Goal: Information Seeking & Learning: Learn about a topic

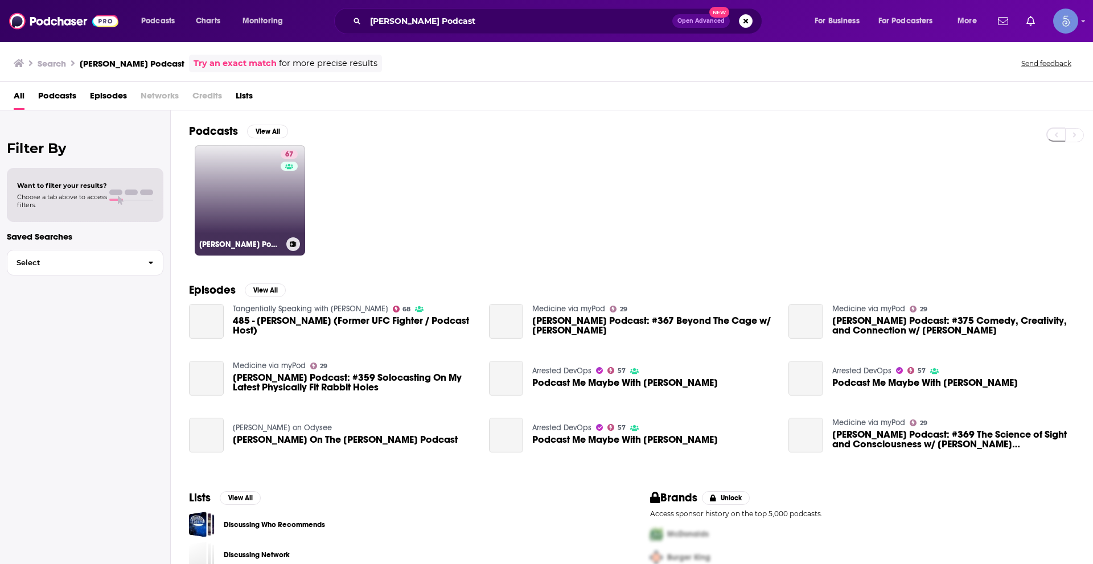
click at [258, 204] on link "67 [PERSON_NAME] Podcast" at bounding box center [250, 200] width 110 height 110
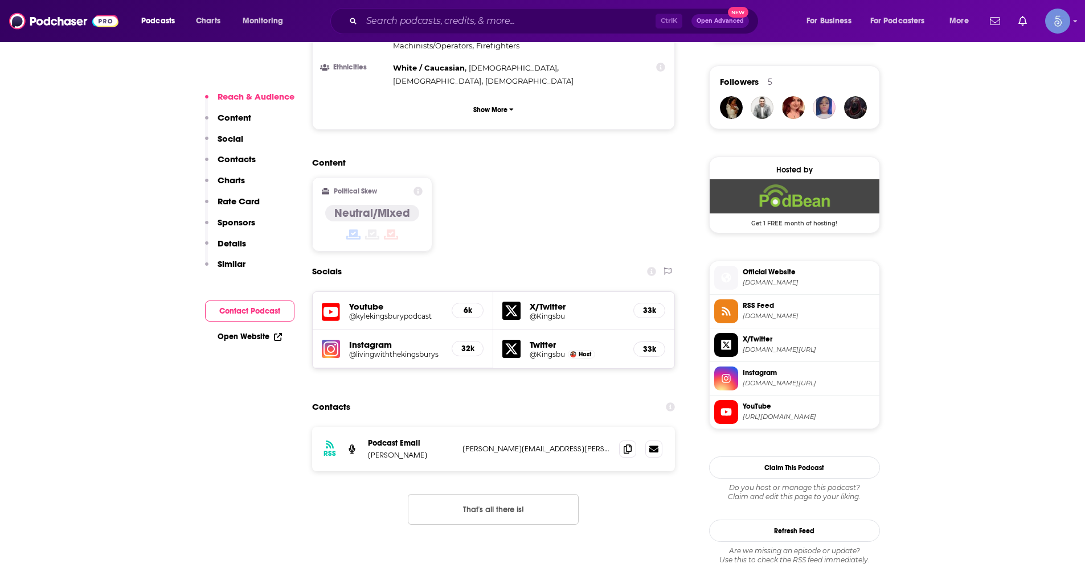
scroll to position [854, 0]
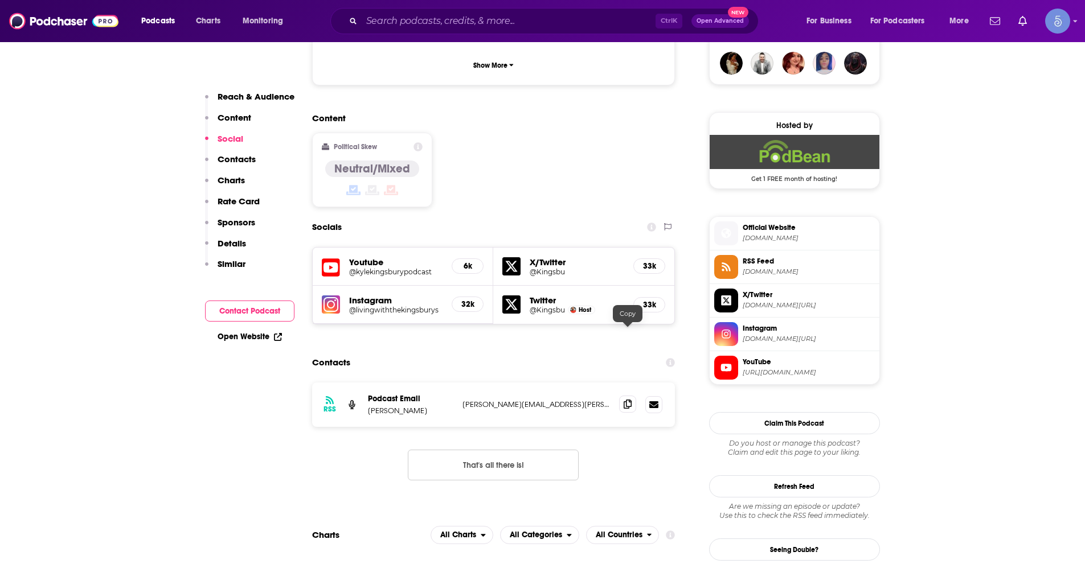
click at [625, 400] on icon at bounding box center [627, 404] width 8 height 9
click at [506, 17] on input "Search podcasts, credits, & more..." at bounding box center [509, 21] width 294 height 18
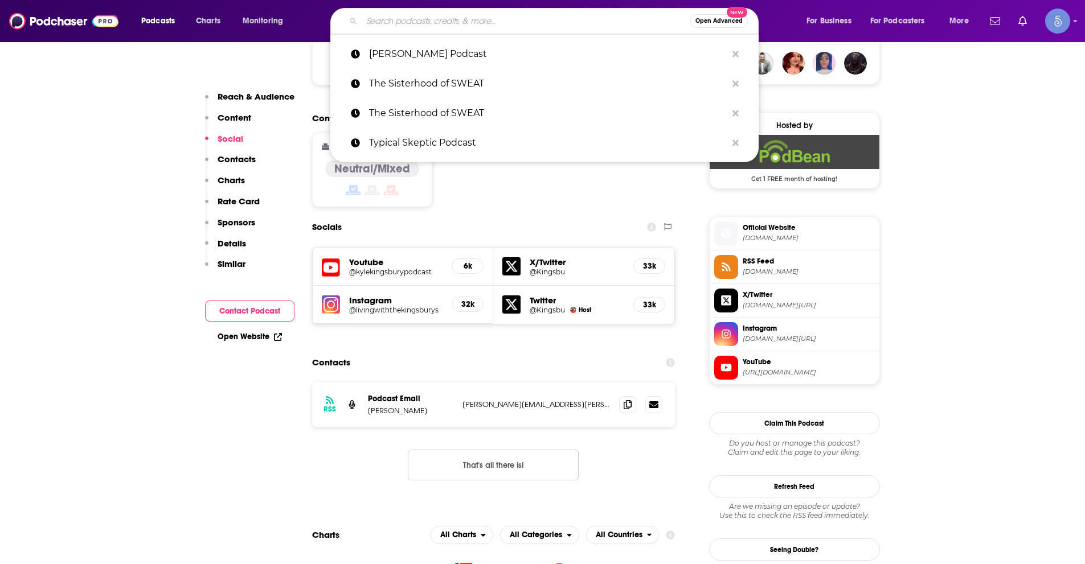
paste input "Medicine Stories"
type input "Medicine Stories"
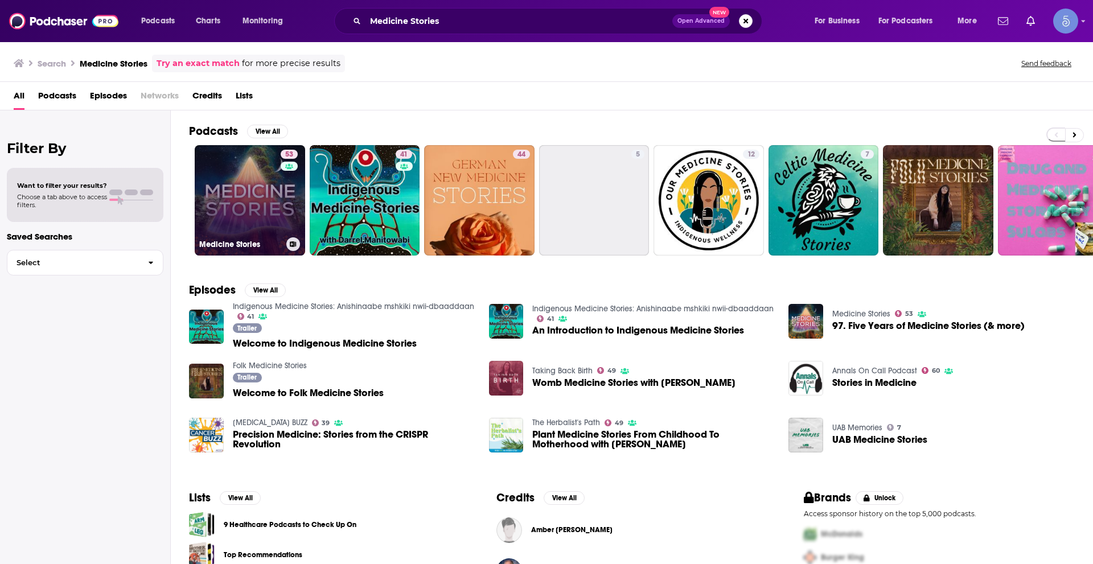
click at [260, 191] on link "53 Medicine Stories" at bounding box center [250, 200] width 110 height 110
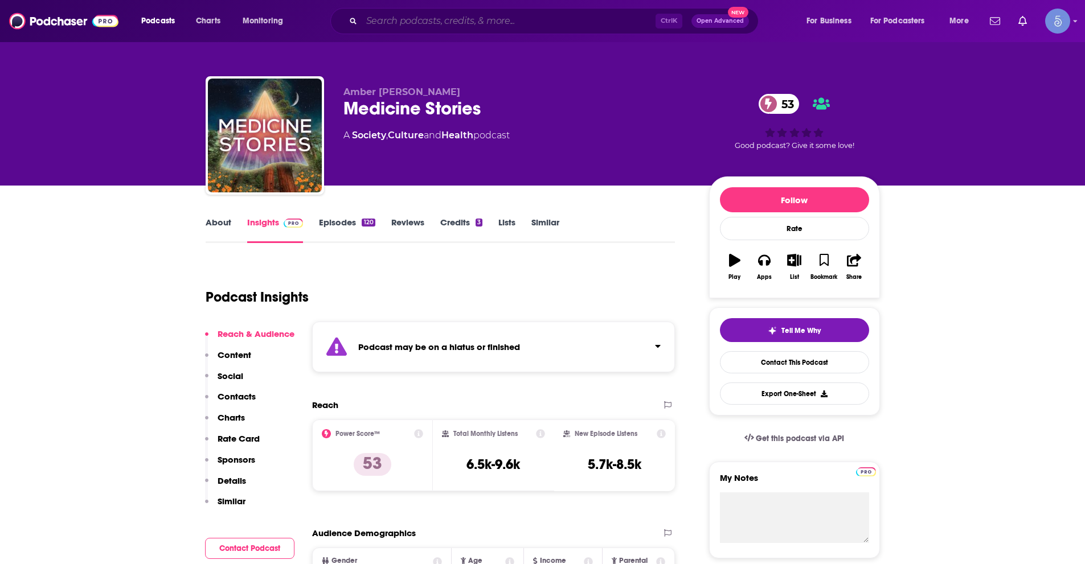
click at [481, 18] on input "Search podcasts, credits, & more..." at bounding box center [509, 21] width 294 height 18
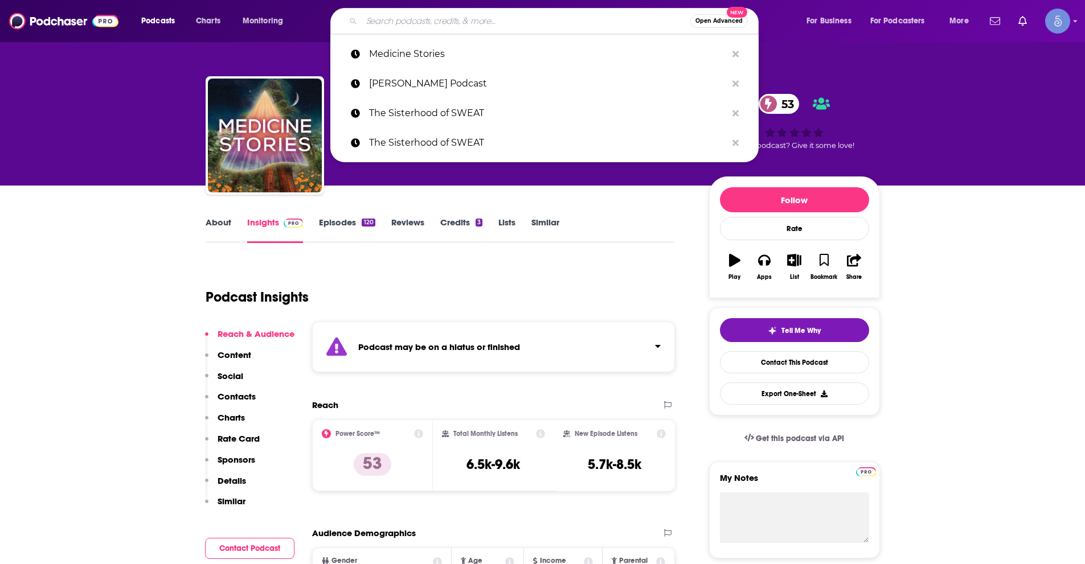
paste input "Neuro Performance By [PERSON_NAME]"
type input "Neuro Performance By [PERSON_NAME]"
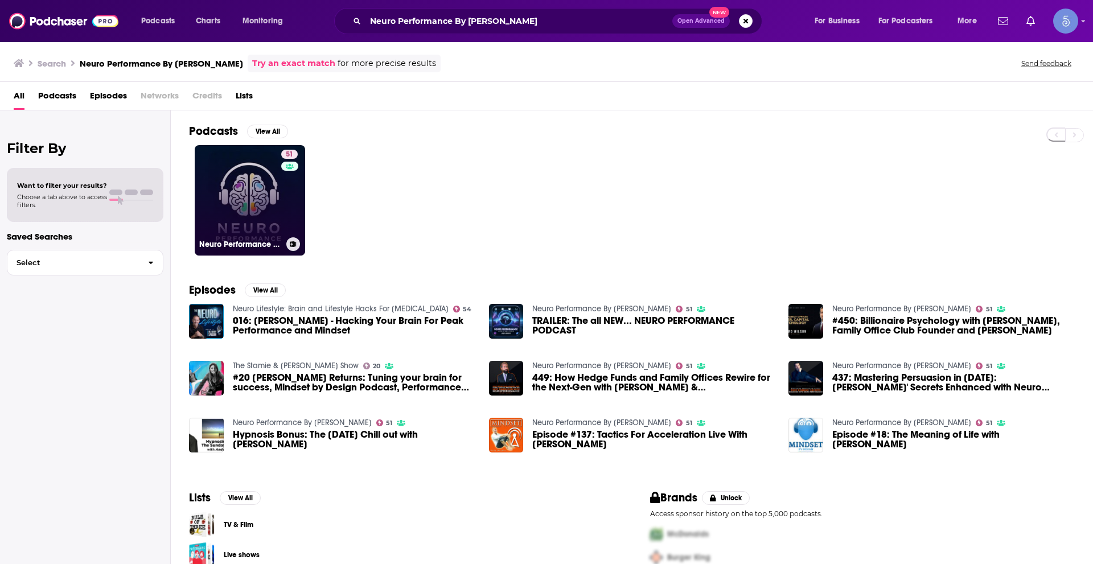
click at [252, 205] on link "51 Neuro Performance By [PERSON_NAME]" at bounding box center [250, 200] width 110 height 110
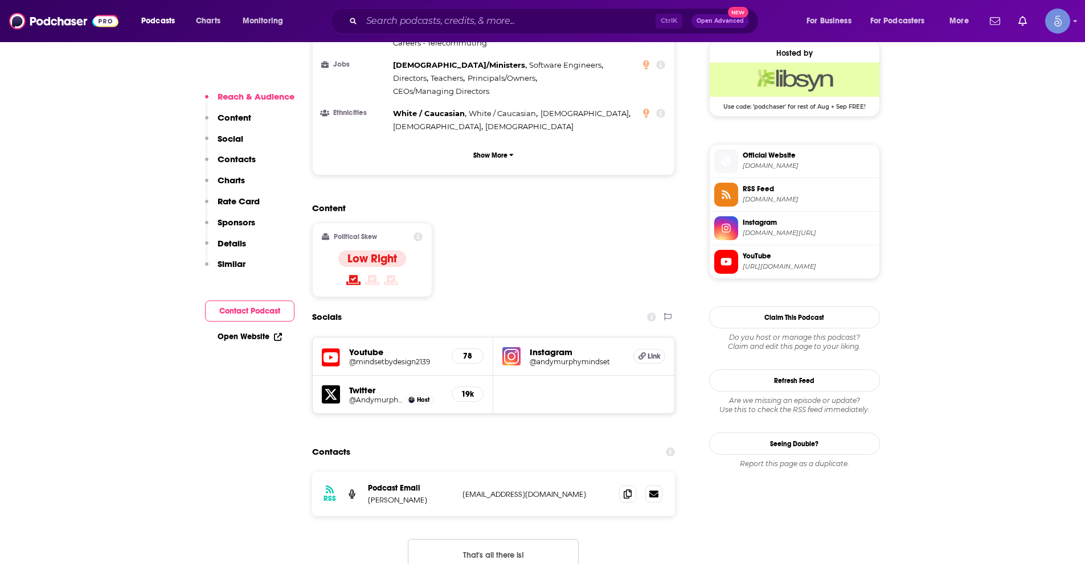
scroll to position [854, 0]
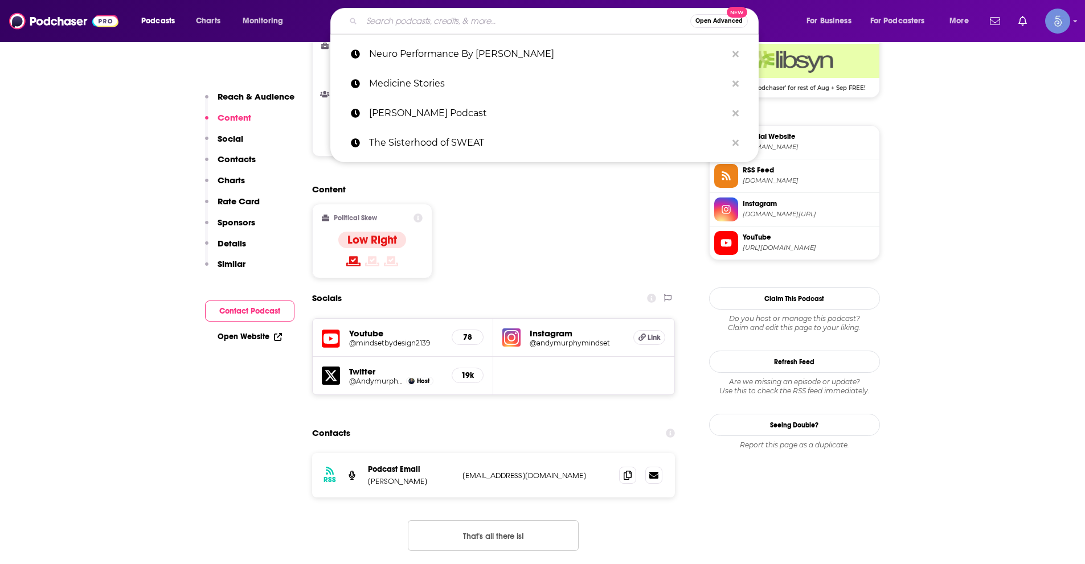
click at [478, 21] on input "Search podcasts, credits, & more..." at bounding box center [526, 21] width 329 height 18
paste input "Learn True Health with [PERSON_NAME]"
type input "Learn True Health with [PERSON_NAME]"
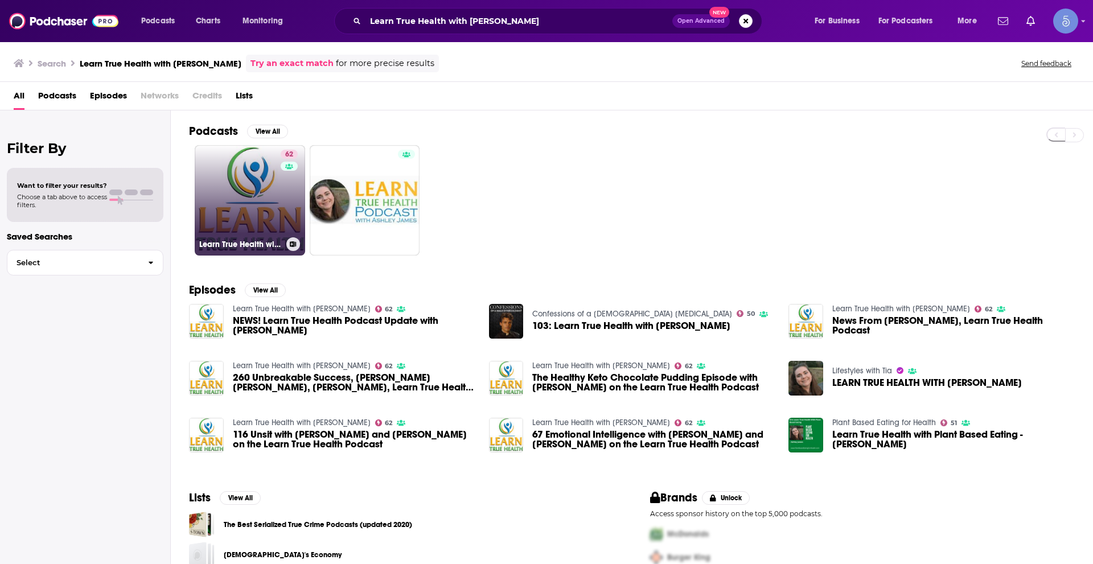
click at [228, 216] on link "62 Learn True Health with [PERSON_NAME]" at bounding box center [250, 200] width 110 height 110
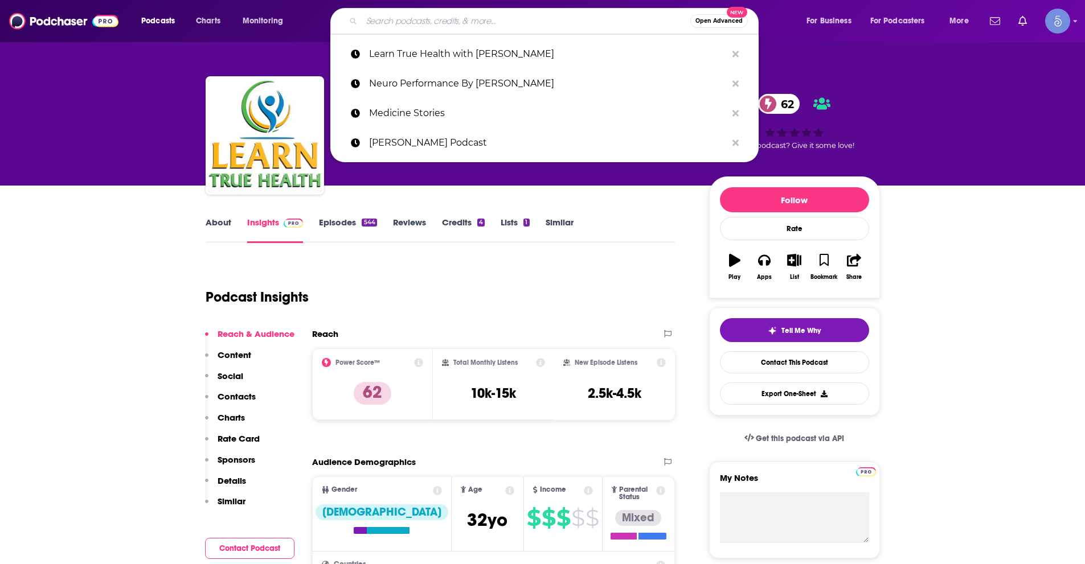
click at [394, 22] on input "Search podcasts, credits, & more..." at bounding box center [526, 21] width 329 height 18
paste input "Overcoming Distractions-Thriving with [MEDICAL_DATA], ADD"
type input "Overcoming Distractions-Thriving with [MEDICAL_DATA], ADD"
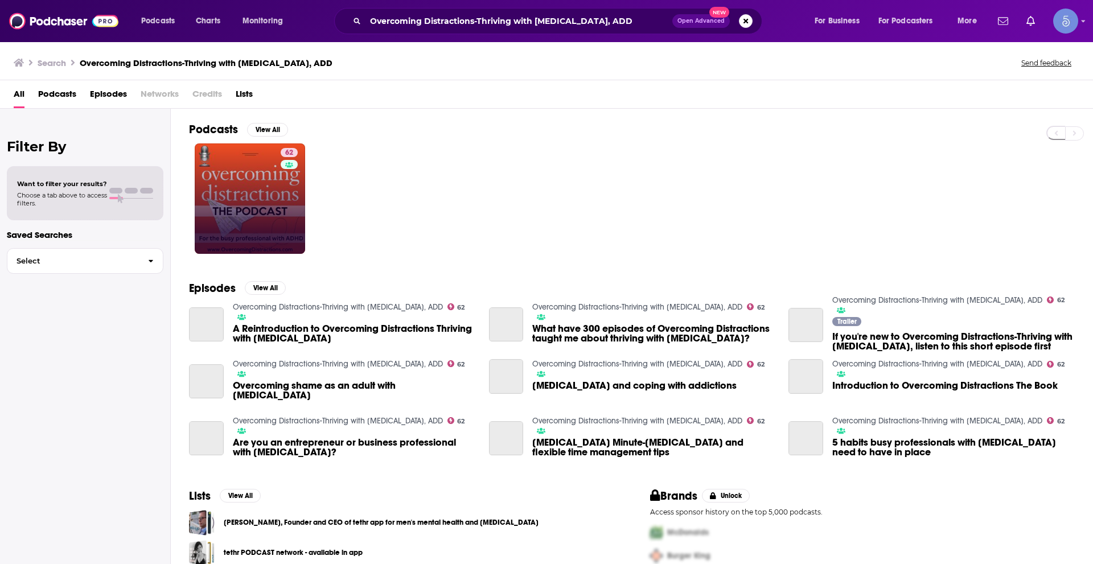
click at [276, 220] on link "62" at bounding box center [250, 198] width 110 height 110
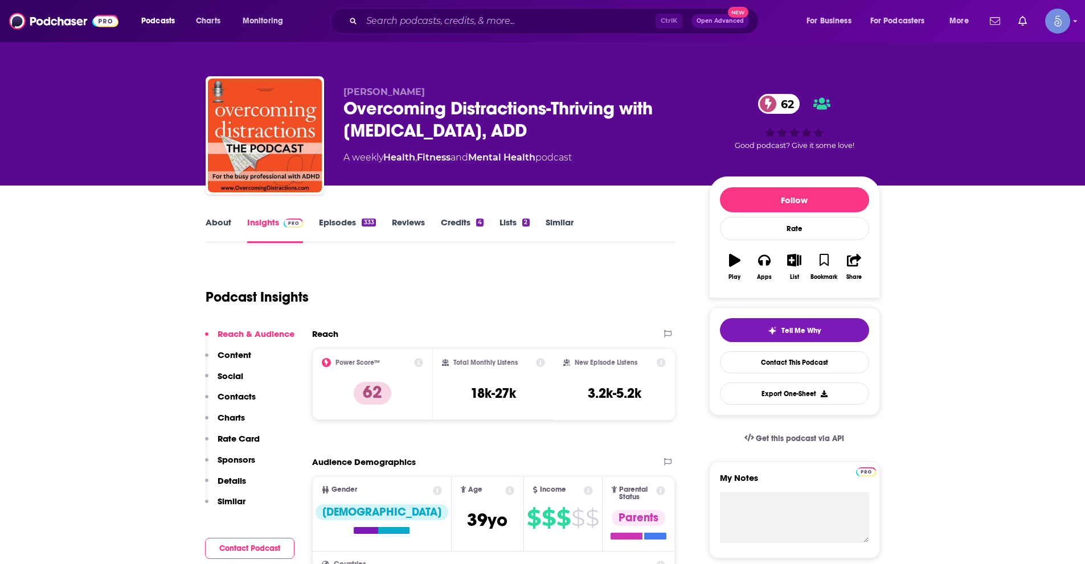
click at [222, 224] on link "About" at bounding box center [219, 230] width 26 height 26
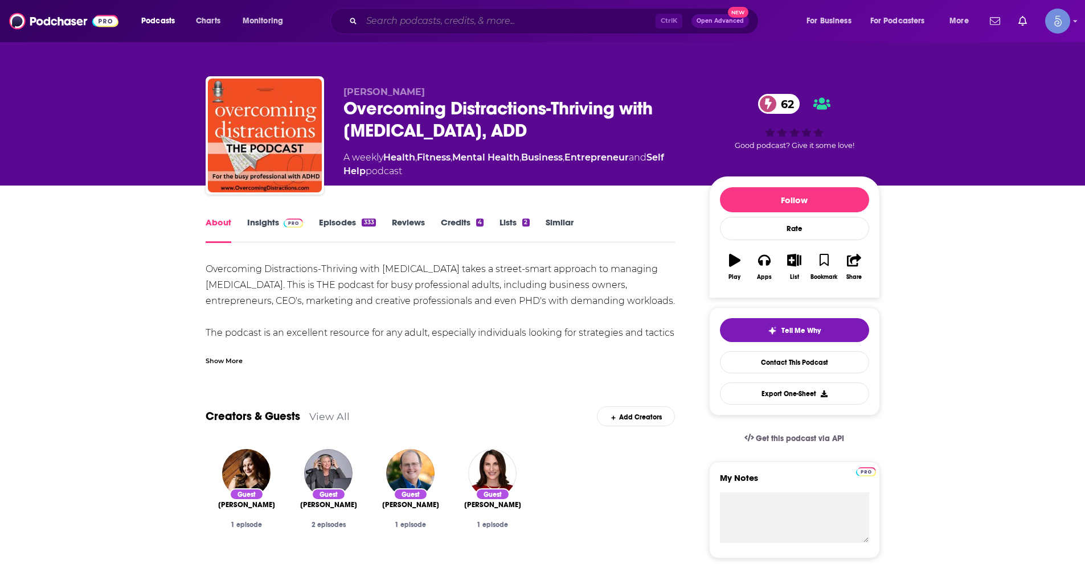
click at [447, 13] on input "Search podcasts, credits, & more..." at bounding box center [509, 21] width 294 height 18
paste input "Forever35"
type input "Forever35"
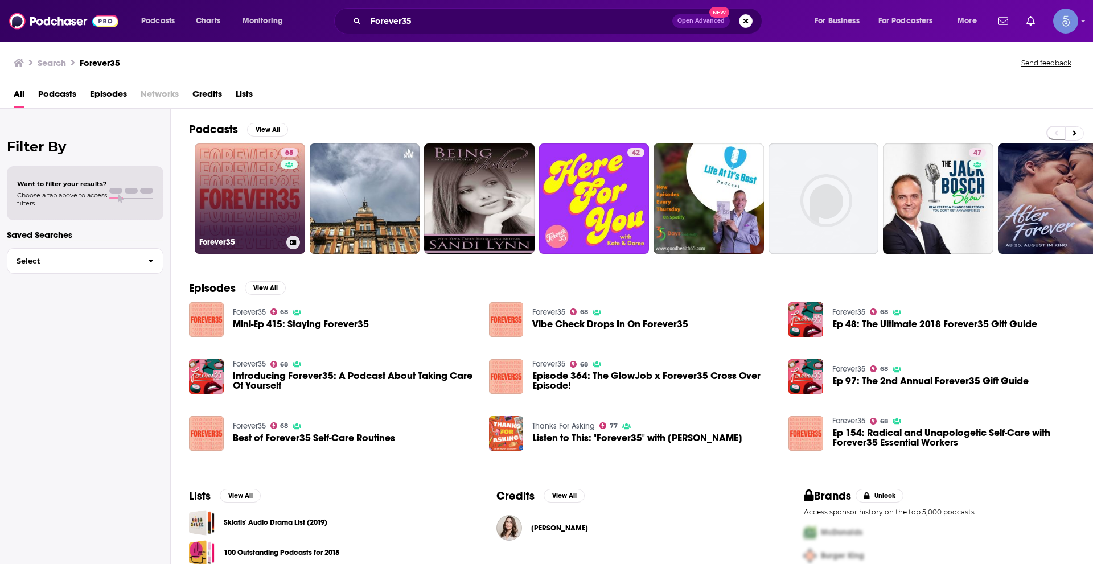
click at [232, 214] on link "68 Forever35" at bounding box center [250, 198] width 110 height 110
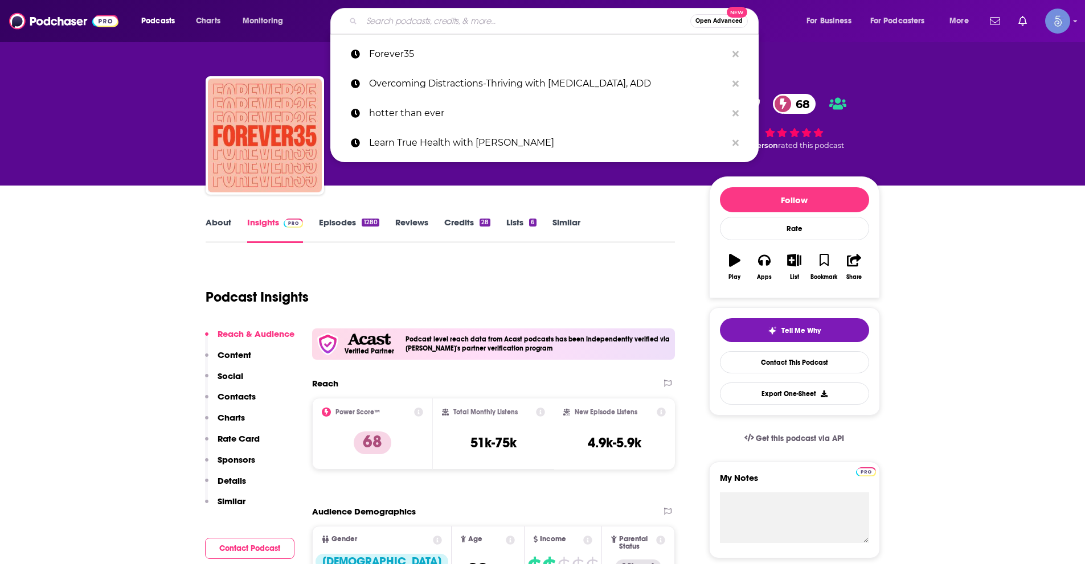
click at [553, 28] on input "Search podcasts, credits, & more..." at bounding box center [526, 21] width 329 height 18
paste input "The Headache Doctor Podcast"
type input "The Headache Doctor Podcast"
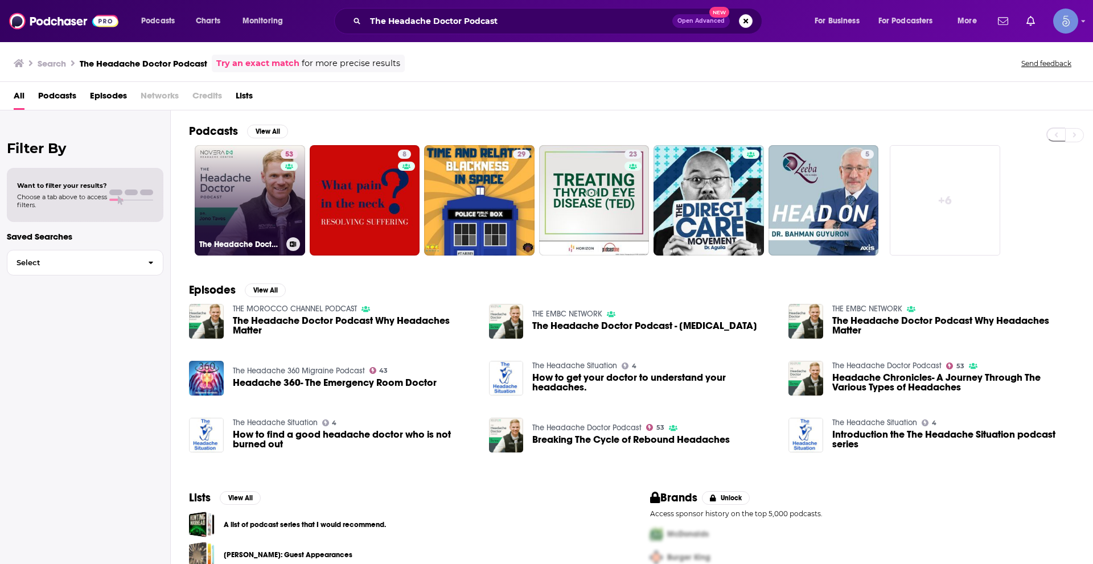
click at [235, 191] on link "53 The Headache Doctor Podcast" at bounding box center [250, 200] width 110 height 110
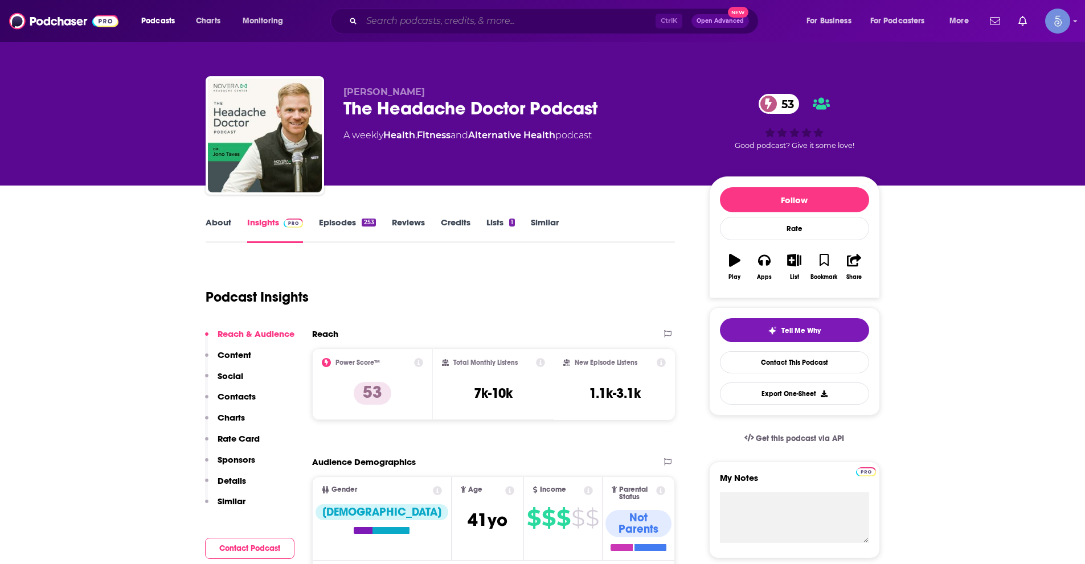
click at [491, 24] on input "Search podcasts, credits, & more..." at bounding box center [509, 21] width 294 height 18
paste input "Weigh In with [PERSON_NAME]"
type input "Weigh In with [PERSON_NAME]"
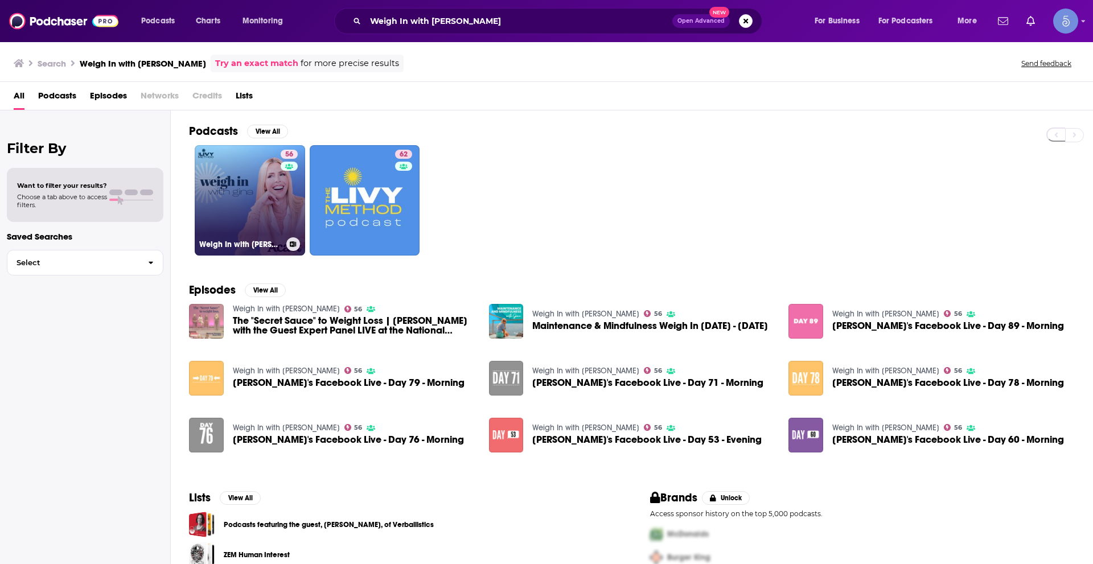
click at [259, 198] on link "56 Weigh In with [PERSON_NAME]" at bounding box center [250, 200] width 110 height 110
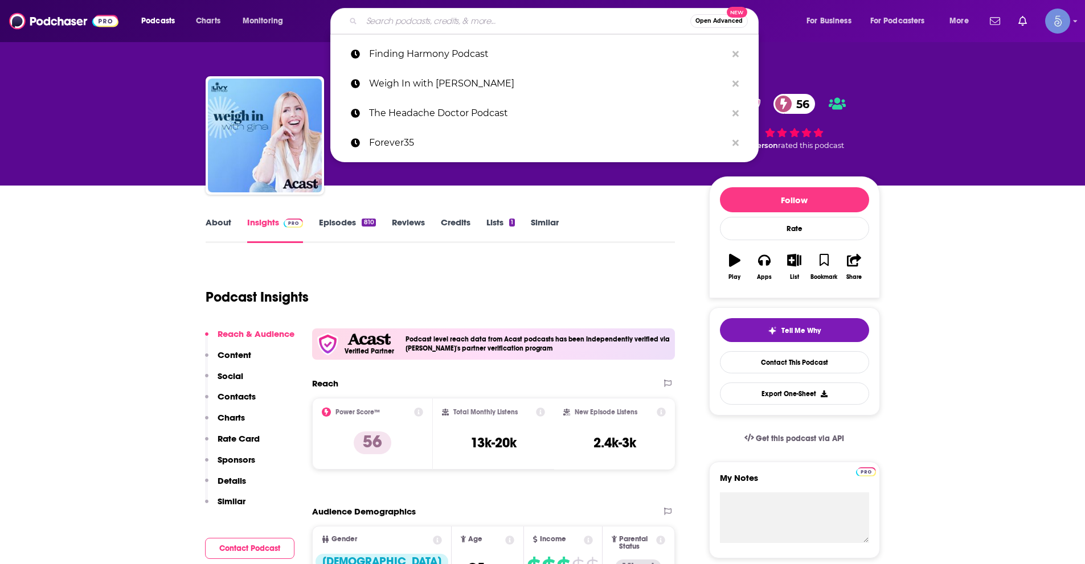
click at [525, 13] on input "Search podcasts, credits, & more..." at bounding box center [526, 21] width 329 height 18
paste input "The 1000 Hours Outside Podcast"
type input "The 1000 Hours Outside Podcast"
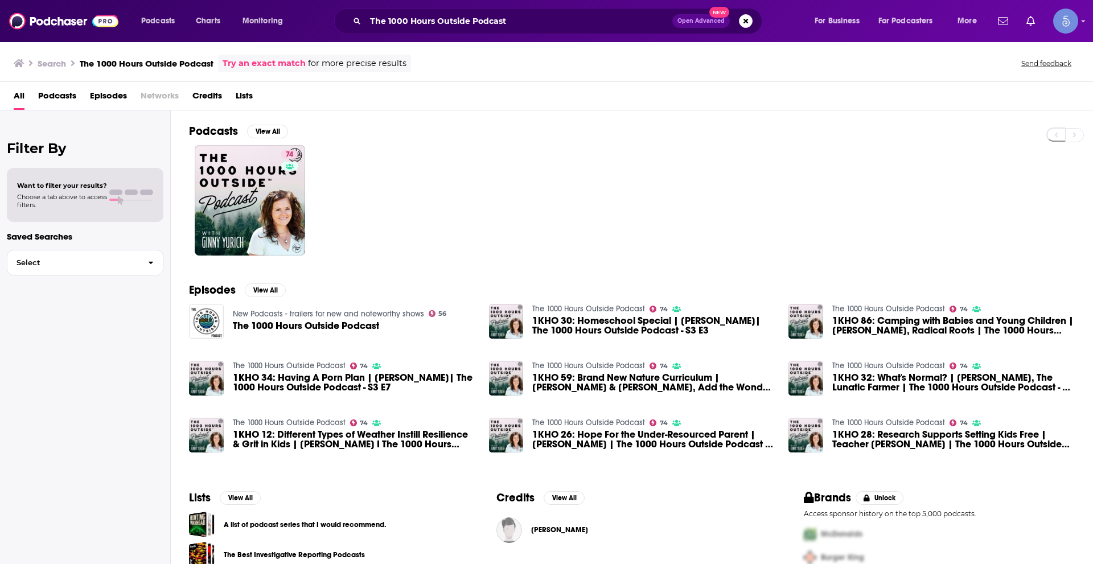
click at [556, 235] on div "74" at bounding box center [641, 200] width 904 height 110
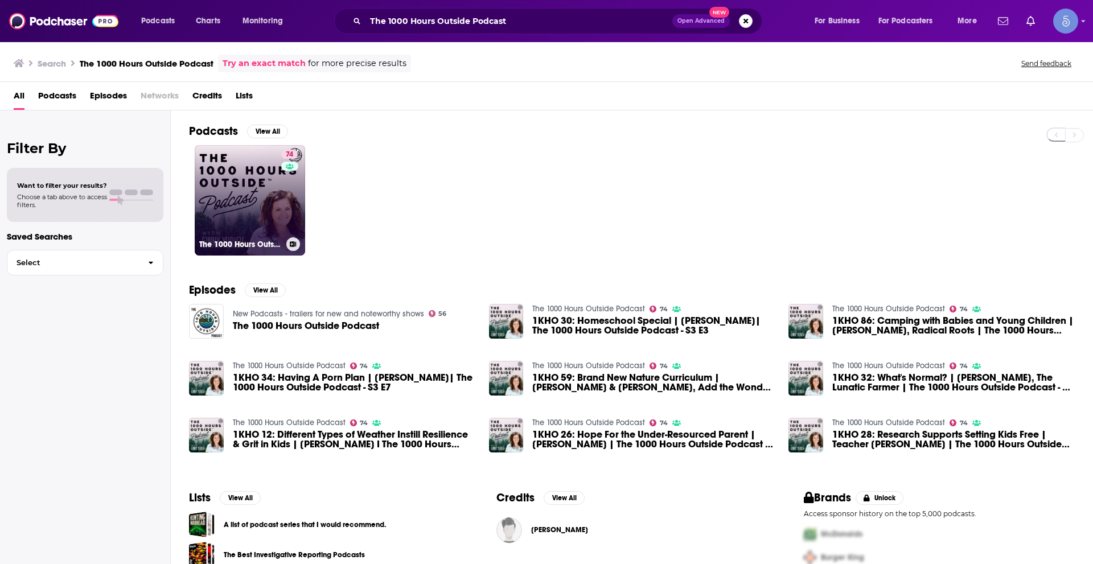
click at [239, 199] on link "74 The 1000 Hours Outside Podcast" at bounding box center [250, 200] width 110 height 110
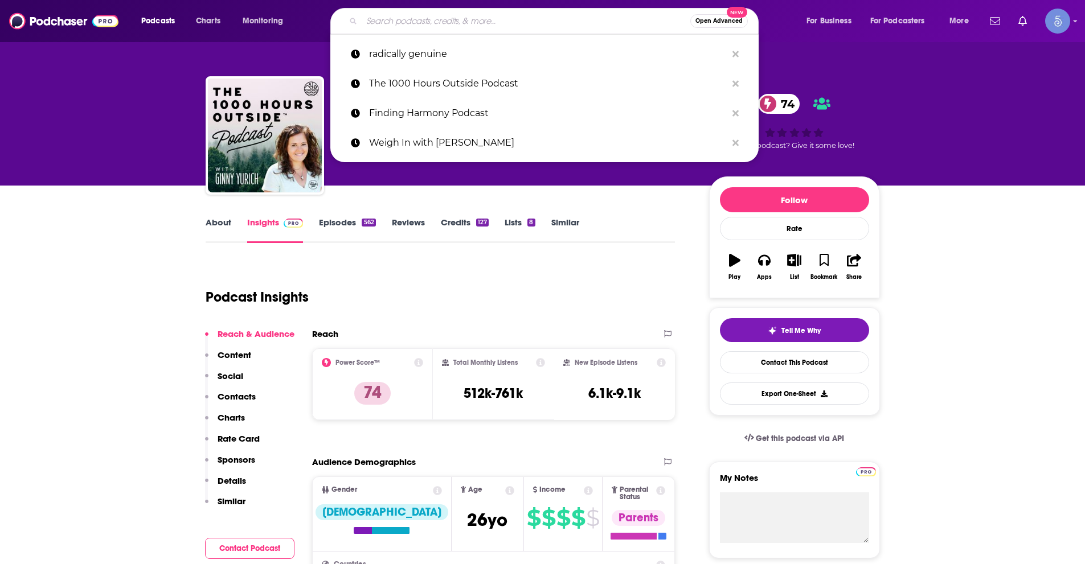
click at [387, 18] on input "Search podcasts, credits, & more..." at bounding box center [526, 21] width 329 height 18
paste input "Health By [PERSON_NAME]"
type input "Health By [PERSON_NAME]"
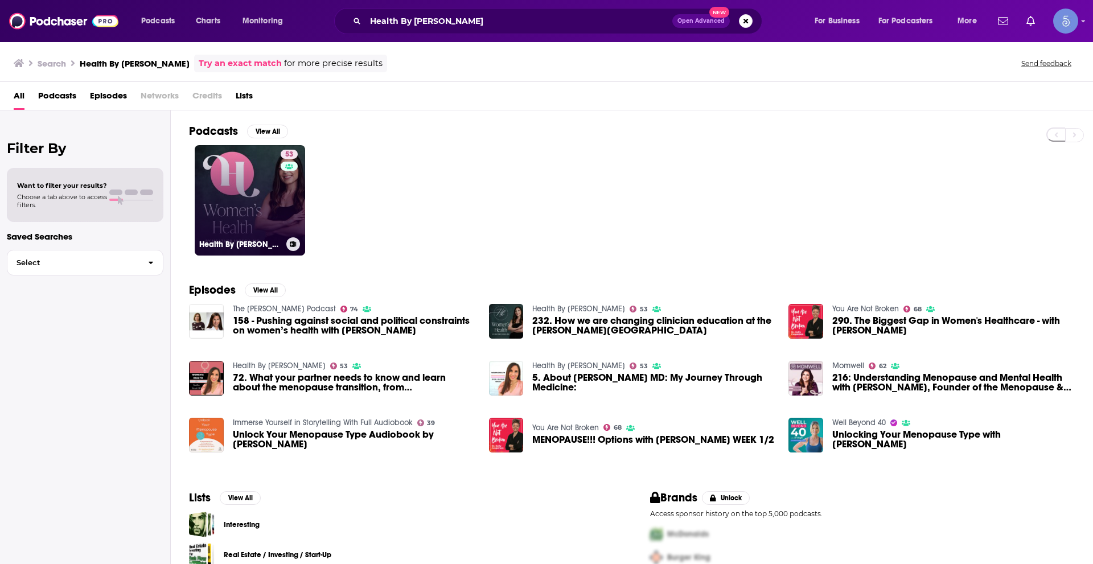
click at [264, 188] on link "53 Health By [PERSON_NAME]" at bounding box center [250, 200] width 110 height 110
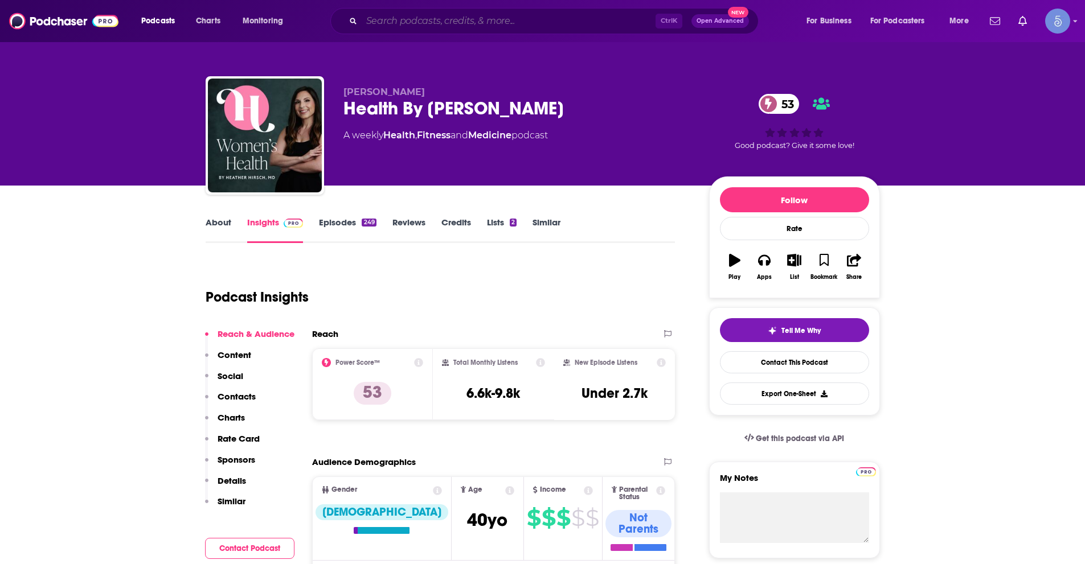
click at [399, 14] on input "Search podcasts, credits, & more..." at bounding box center [509, 21] width 294 height 18
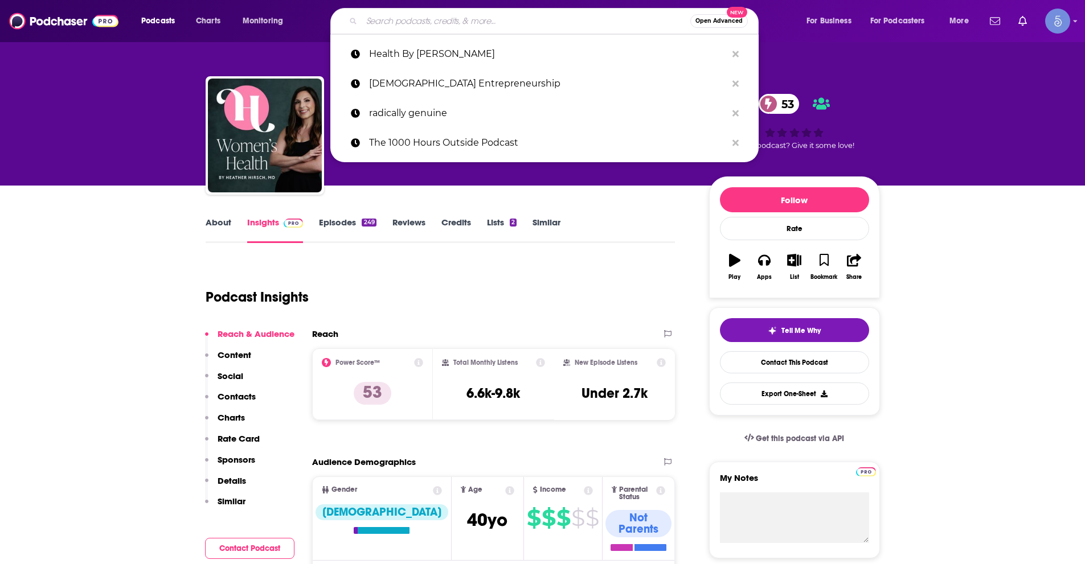
paste input "Trauma Rewired"
type input "Trauma Rewired"
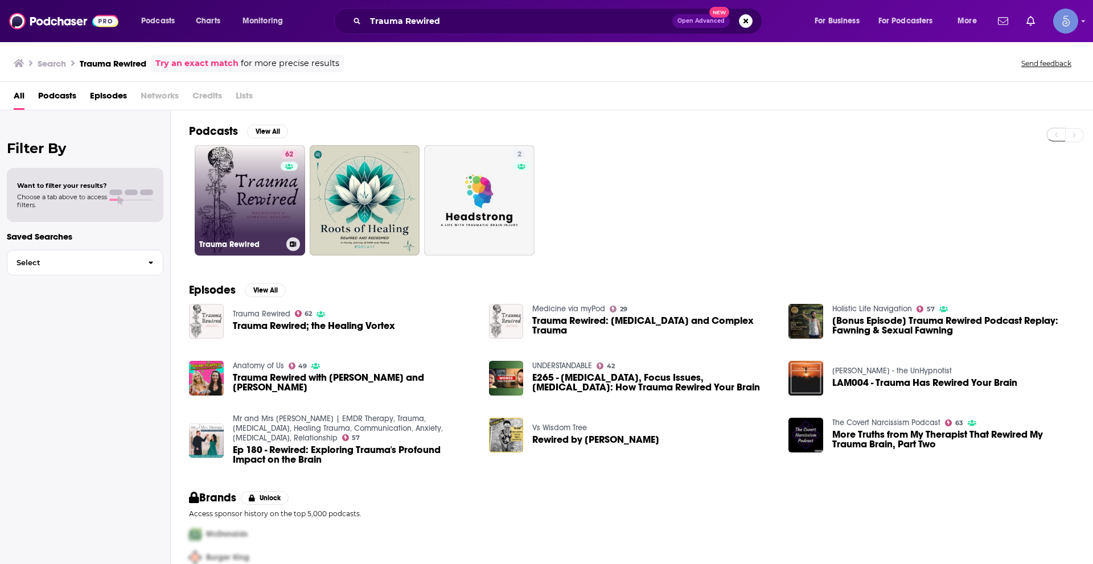
click at [251, 199] on link "62 Trauma Rewired" at bounding box center [250, 200] width 110 height 110
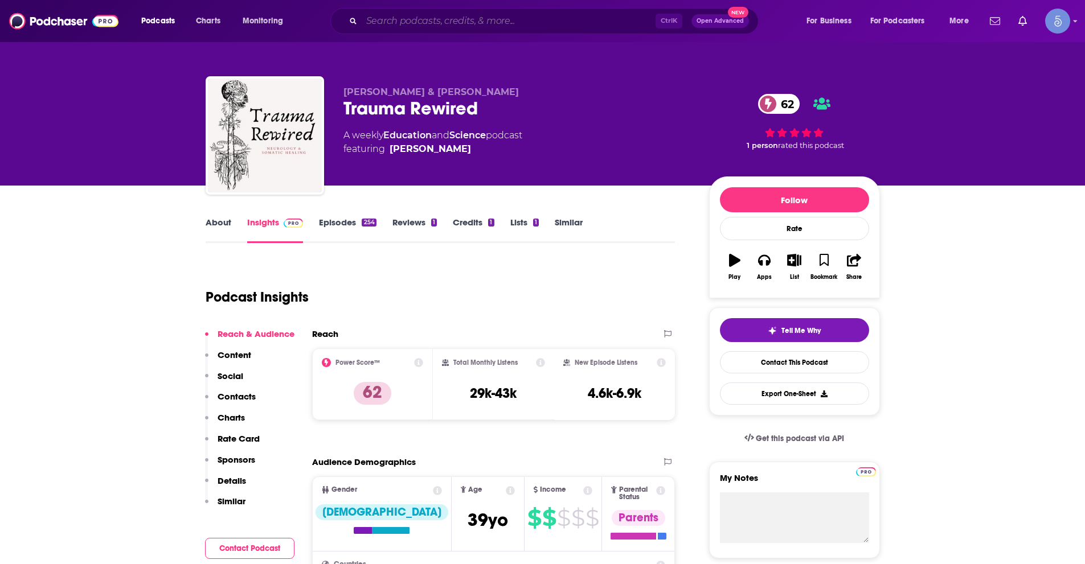
click at [404, 20] on input "Search podcasts, credits, & more..." at bounding box center [509, 21] width 294 height 18
paste input "The People's Pharmacy"
type input "The People's Pharmacy"
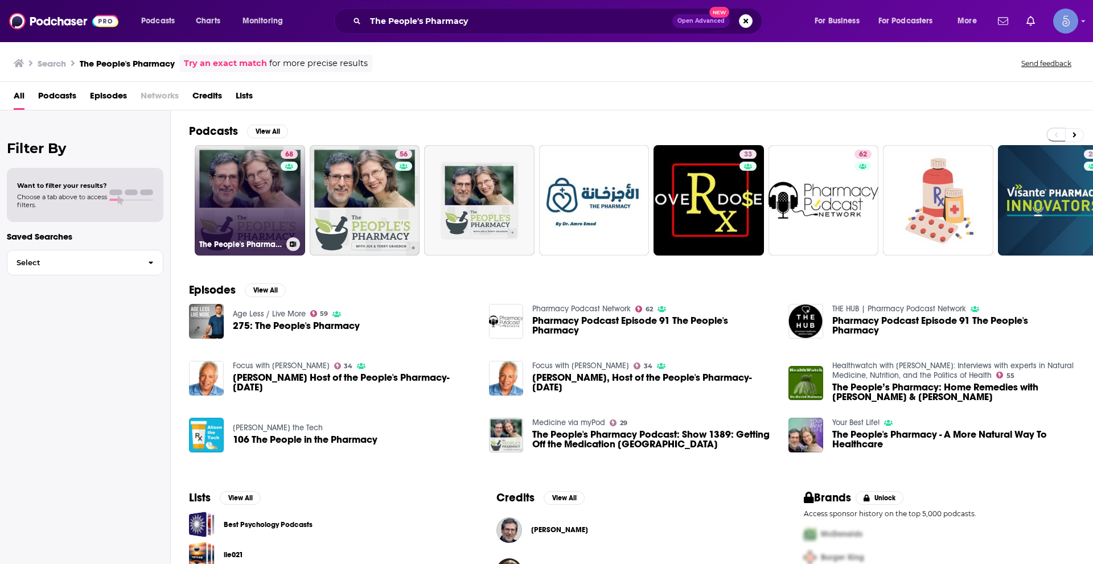
click at [243, 183] on link "68 The People's Pharmacy" at bounding box center [250, 200] width 110 height 110
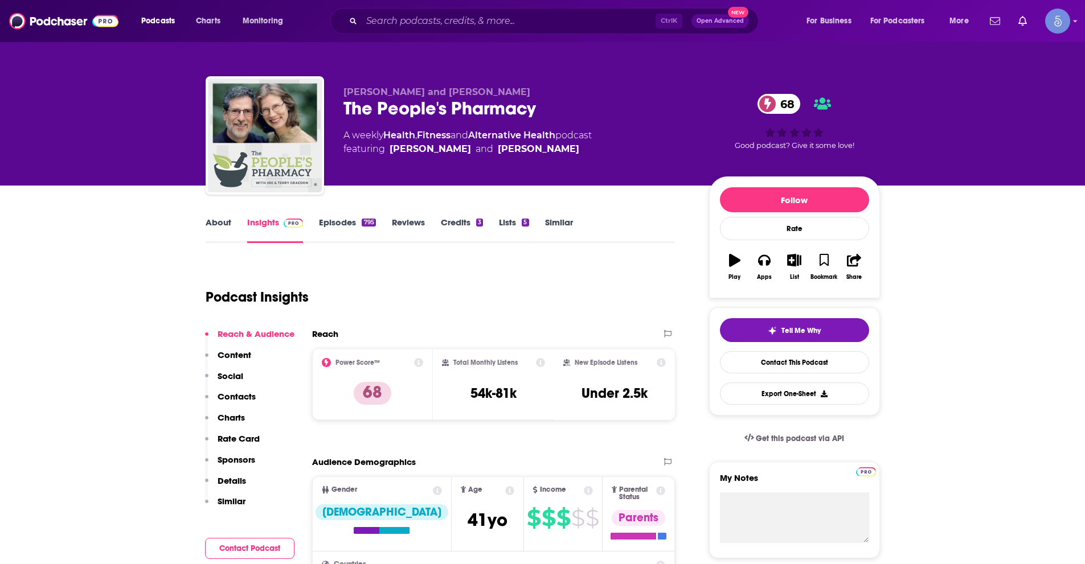
click at [554, 31] on div "Ctrl K Open Advanced New" at bounding box center [544, 21] width 428 height 26
click at [550, 21] on input "Search podcasts, credits, & more..." at bounding box center [509, 21] width 294 height 18
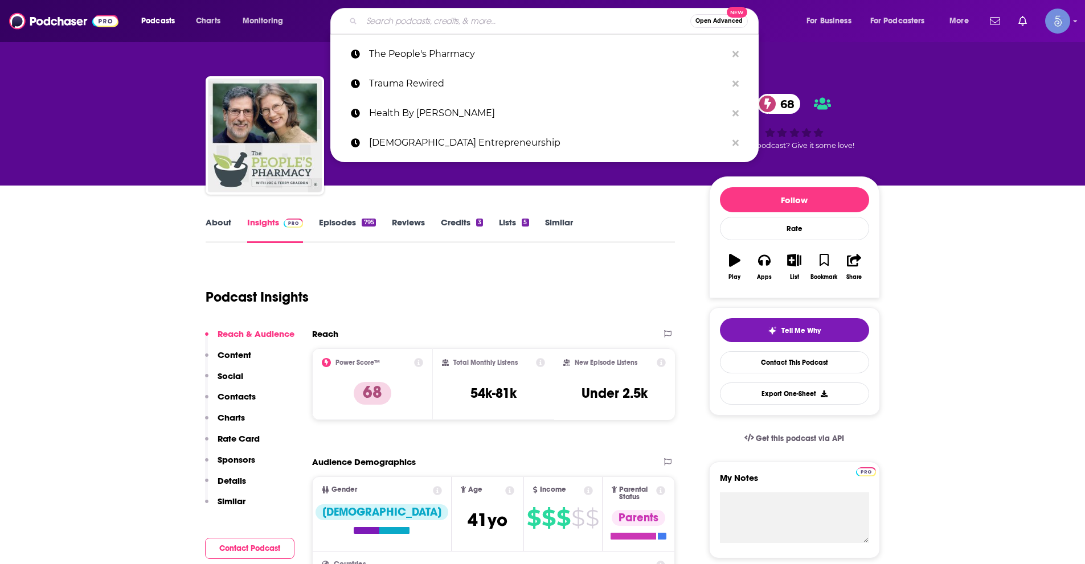
paste input "KETTLEBELLS & COCKTAILS"
type input "KETTLEBELLS & COCKTAILS"
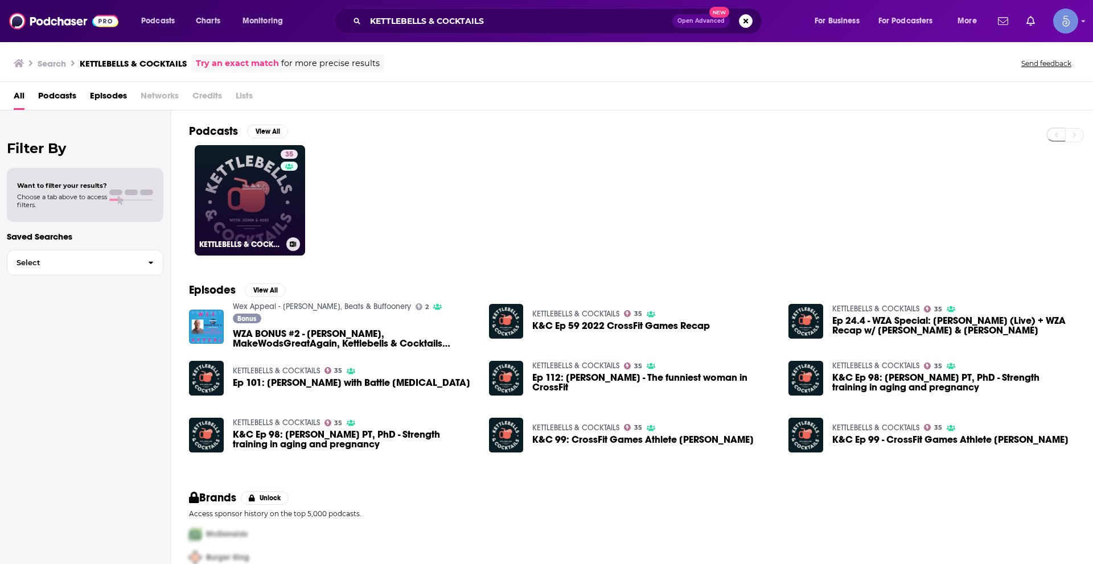
click at [240, 204] on link "35 KETTLEBELLS & COCKTAILS" at bounding box center [250, 200] width 110 height 110
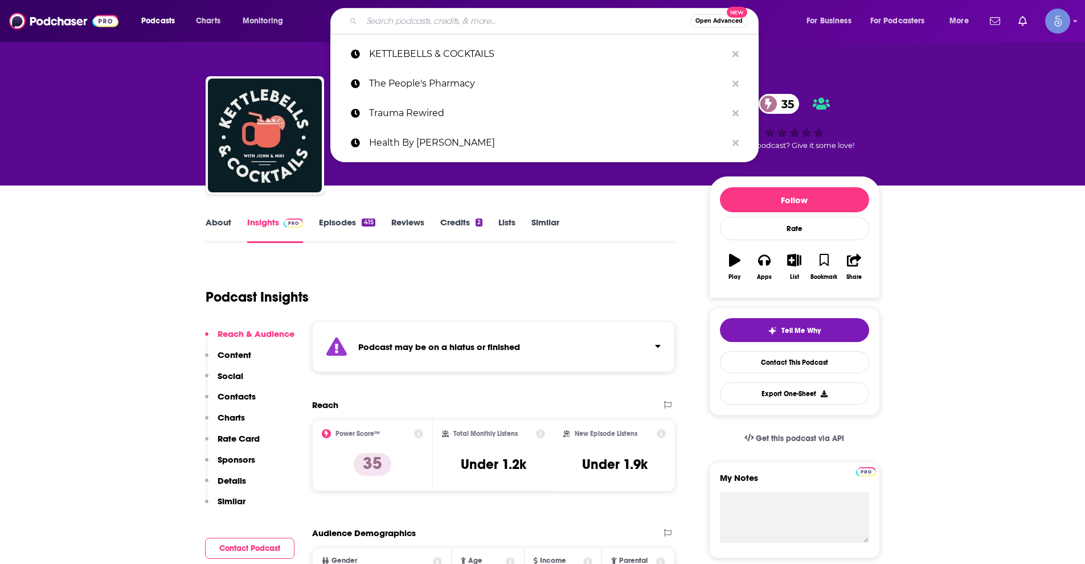
click at [625, 18] on input "Search podcasts, credits, & more..." at bounding box center [526, 21] width 329 height 18
paste input "Balancing Hormones Naturally"
type input "Balancing Hormones Naturally"
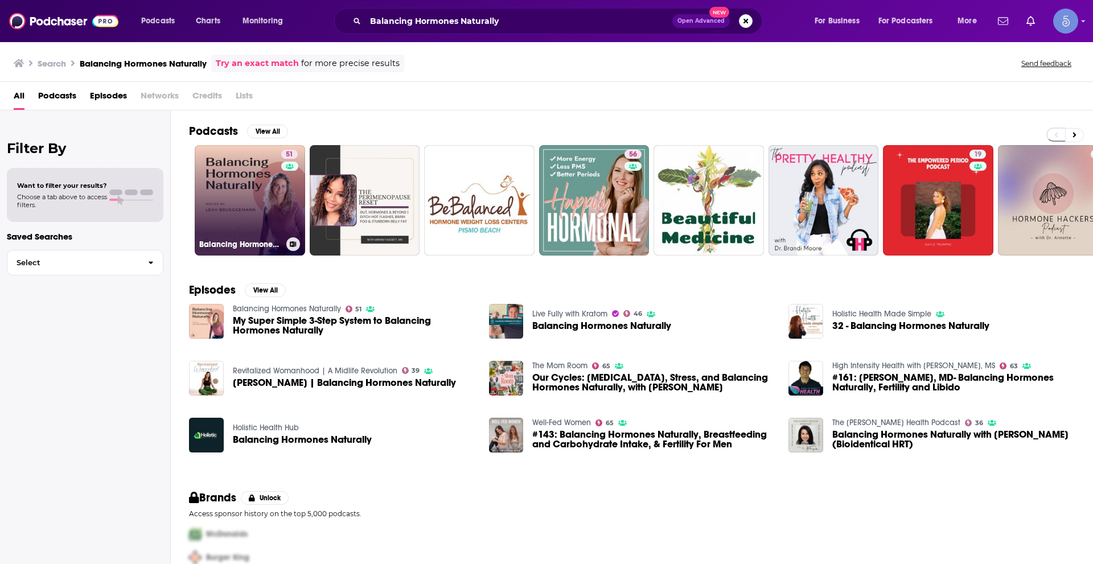
click at [249, 187] on link "51 Balancing Hormones Naturally" at bounding box center [250, 200] width 110 height 110
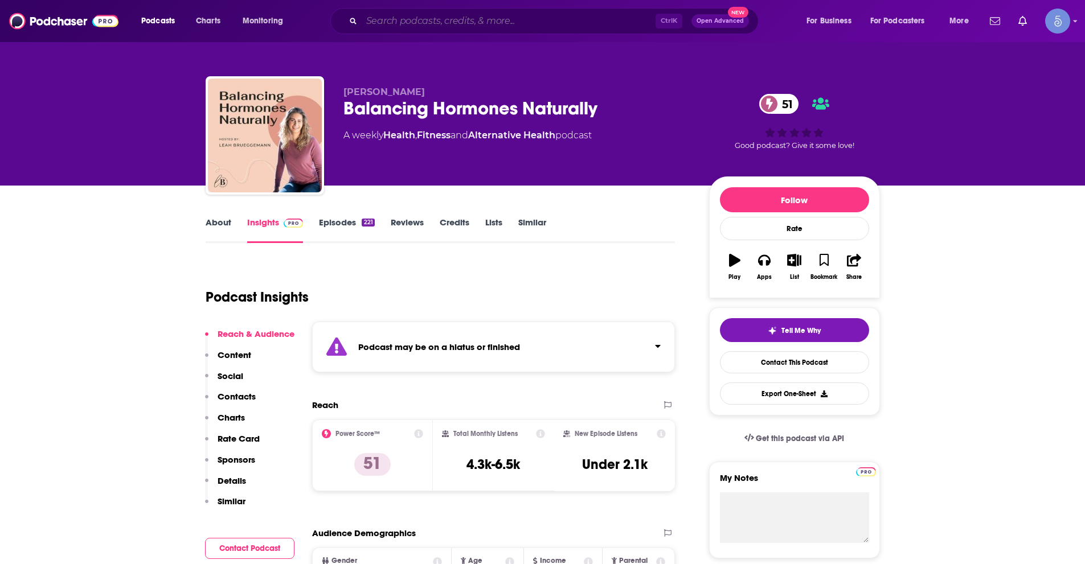
click at [565, 22] on input "Search podcasts, credits, & more..." at bounding box center [509, 21] width 294 height 18
paste input "Healthful Pursuit Podcast"
type input "Healthful Pursuit Podcast"
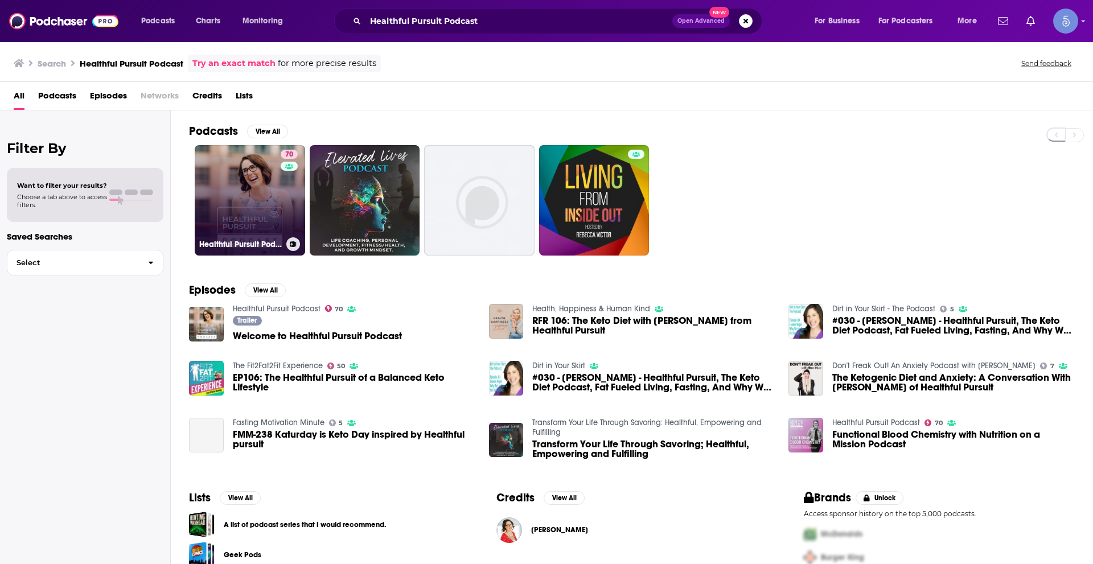
click at [266, 201] on link "70 Healthful Pursuit Podcast" at bounding box center [250, 200] width 110 height 110
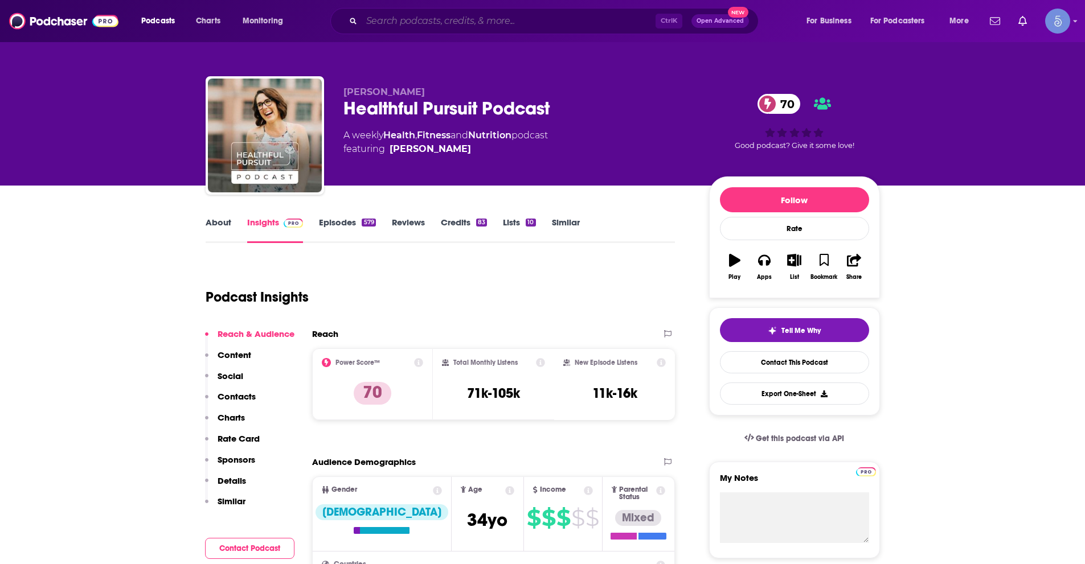
click at [577, 16] on input "Search podcasts, credits, & more..." at bounding box center [509, 21] width 294 height 18
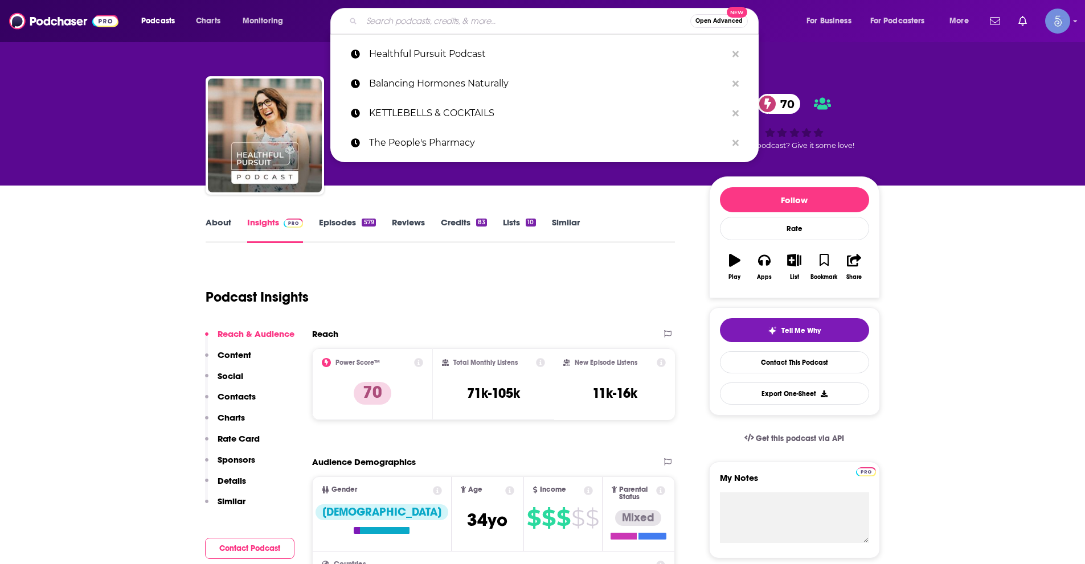
paste input "Well-Fed Women"
type input "Well-Fed Women"
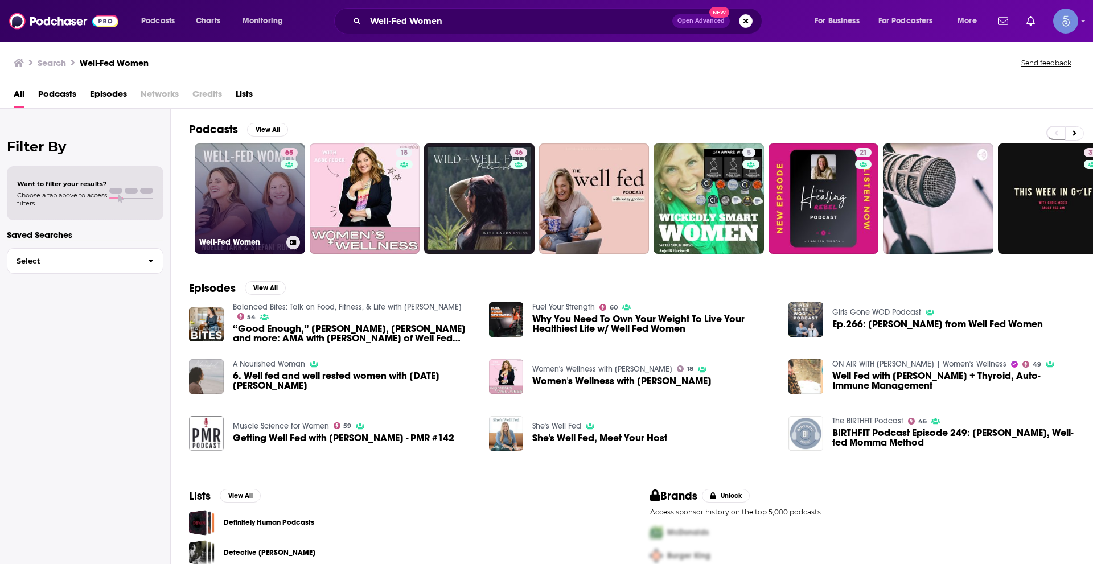
click at [243, 225] on link "65 Well-Fed Women" at bounding box center [250, 198] width 110 height 110
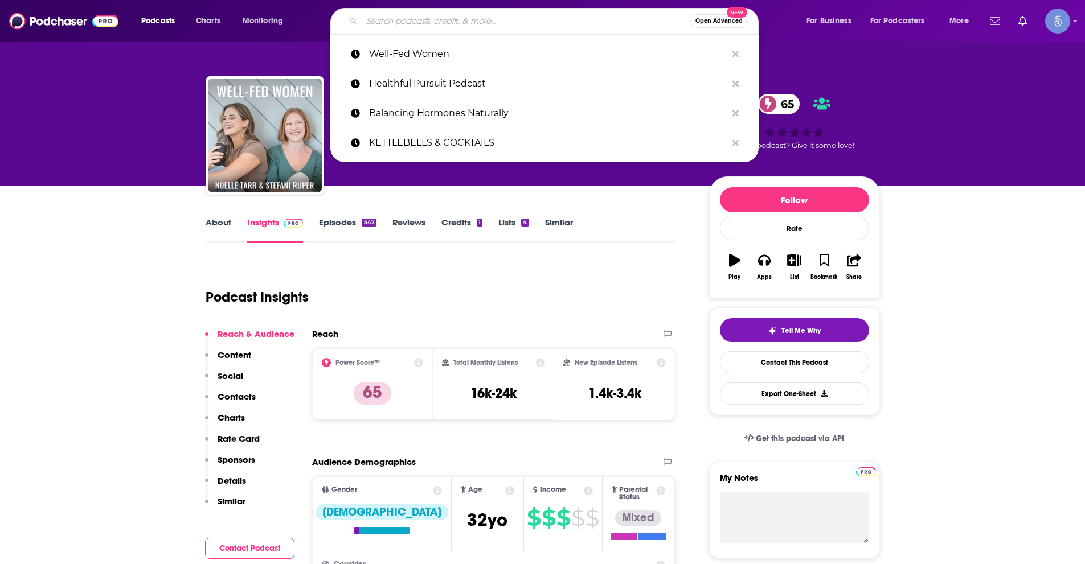
paste input "The Healthy Rebellion Radio"
type input "The Healthy Rebellion Radio"
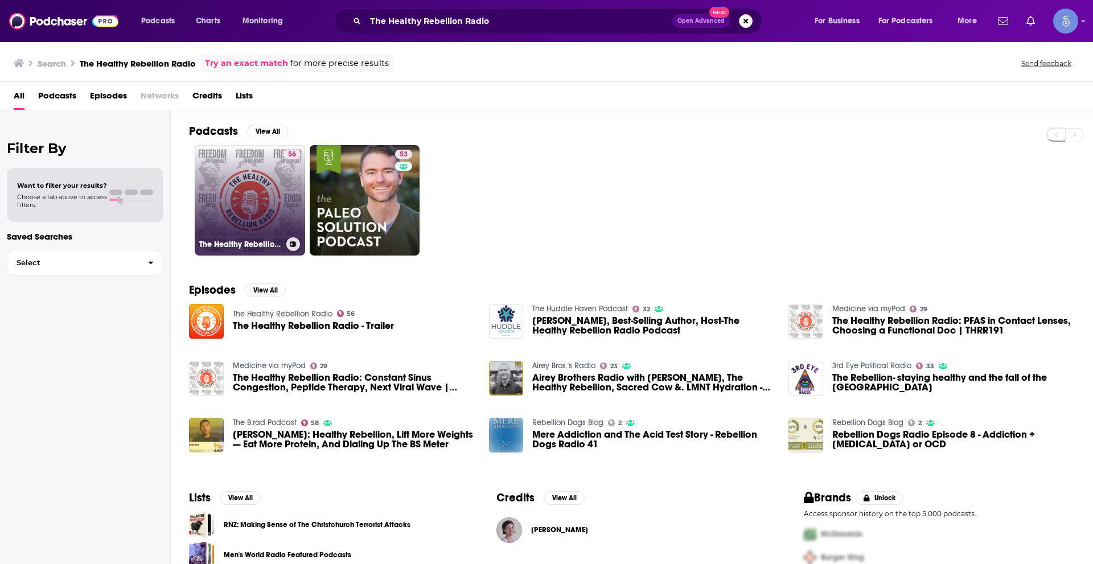
click at [215, 212] on link "56 The Healthy Rebellion Radio" at bounding box center [250, 200] width 110 height 110
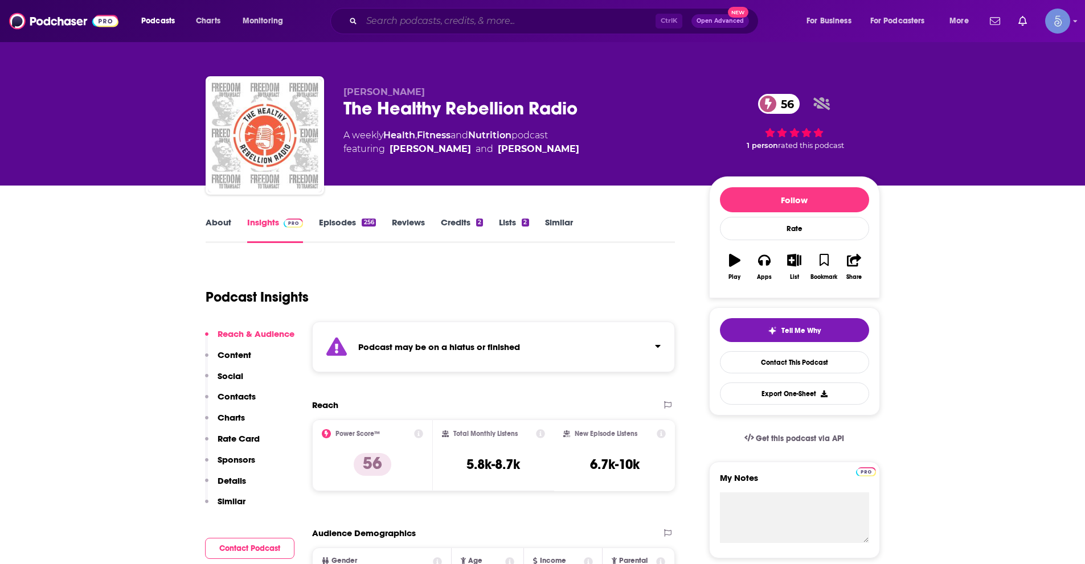
click at [448, 20] on input "Search podcasts, credits, & more..." at bounding box center [509, 21] width 294 height 18
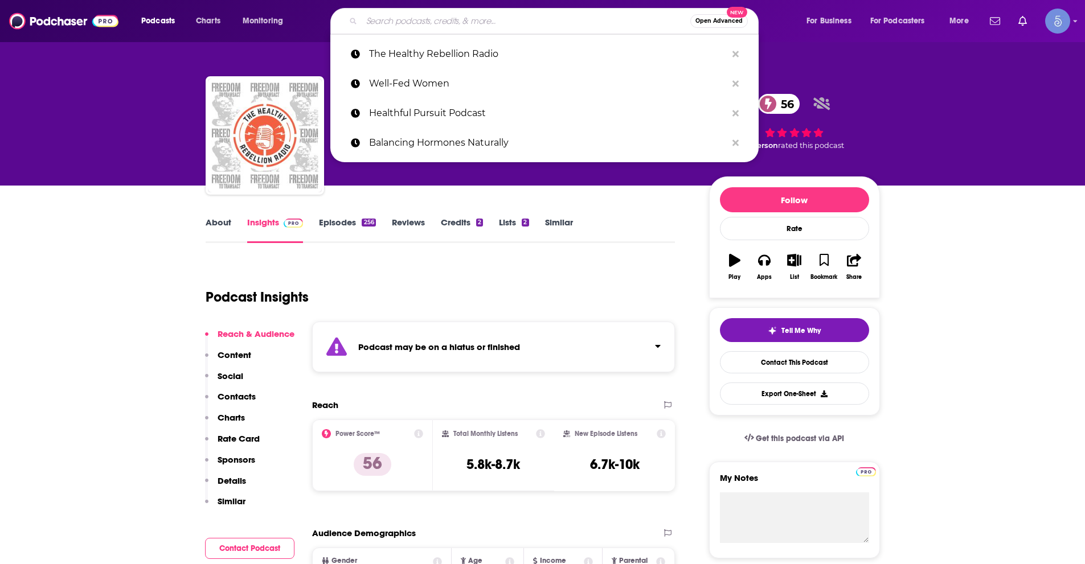
paste input "Febrile"
type input "Febrile"
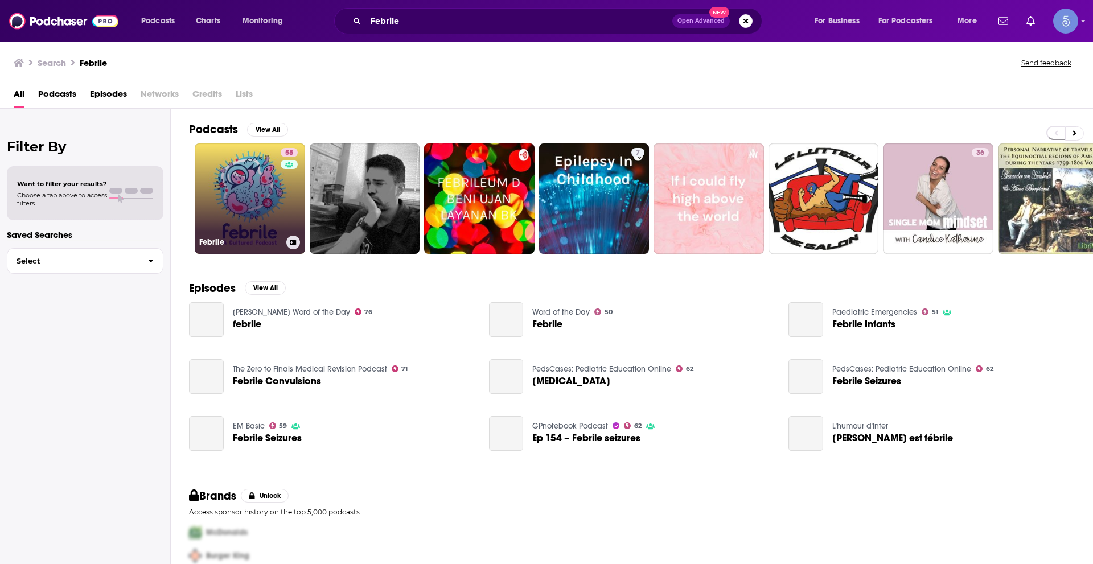
click at [270, 206] on link "58 Febrile" at bounding box center [250, 198] width 110 height 110
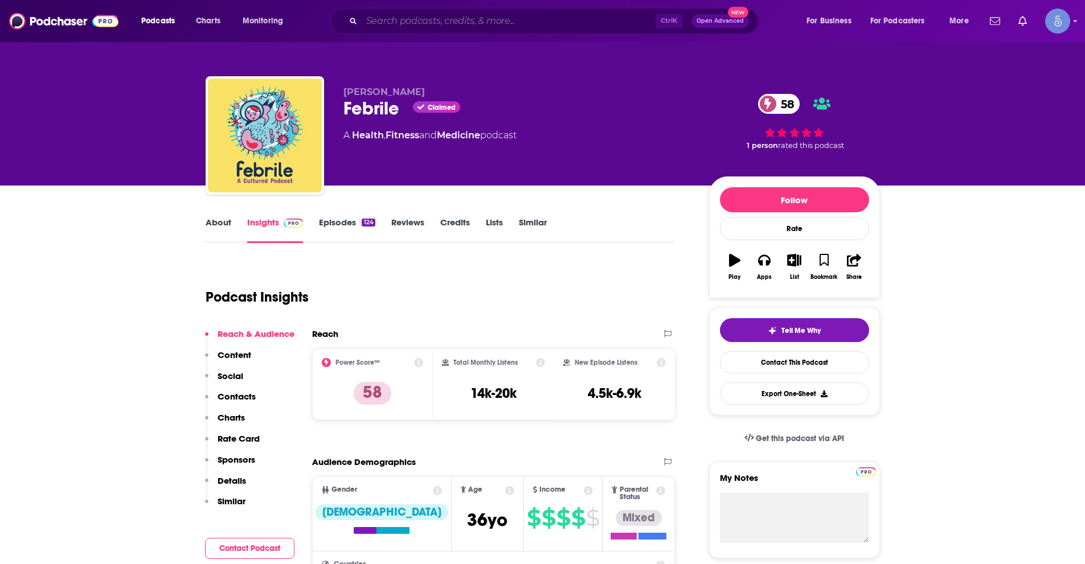
click at [575, 20] on input "Search podcasts, credits, & more..." at bounding box center [509, 21] width 294 height 18
paste input "Like Mind, Like Body"
type input "Like Mind, Like Body"
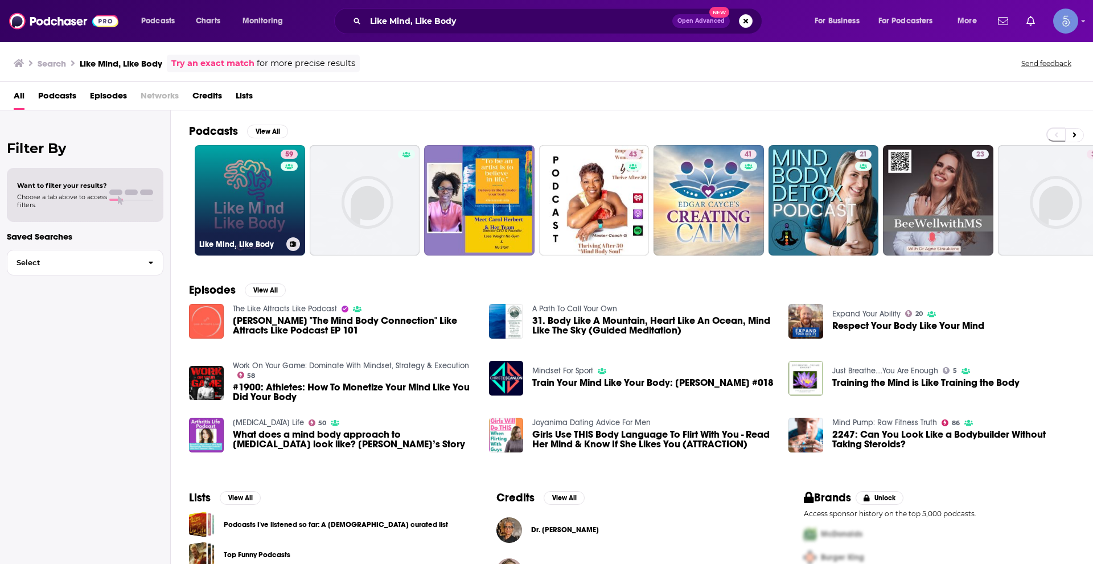
click at [231, 184] on link "59 Like Mind, Like Body" at bounding box center [250, 200] width 110 height 110
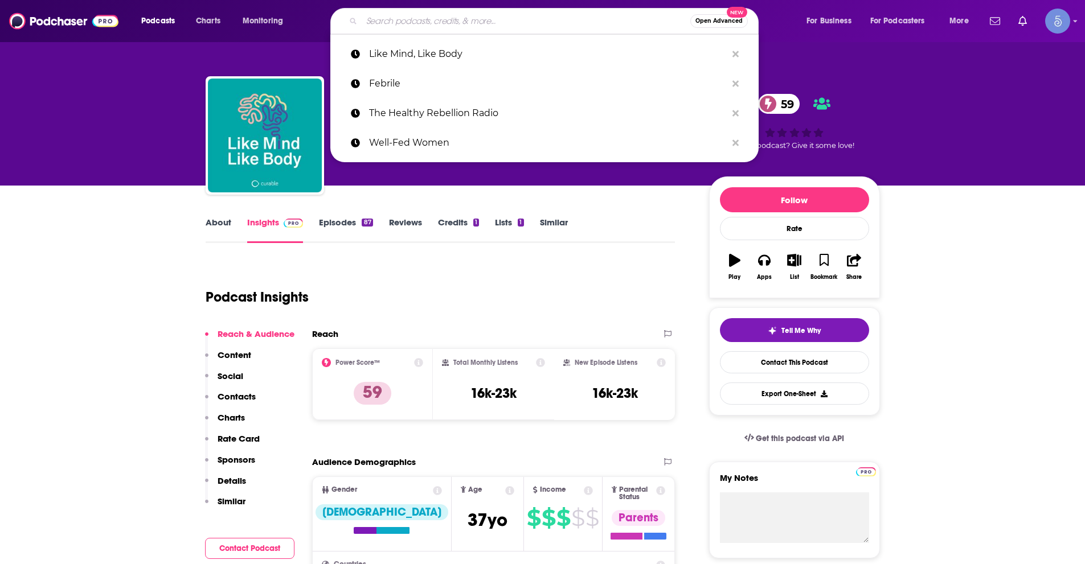
click at [450, 12] on input "Search podcasts, credits, & more..." at bounding box center [526, 21] width 329 height 18
paste input "The Exam Room by the Physicians Committee"
type input "The Exam Room by the Physicians Committee"
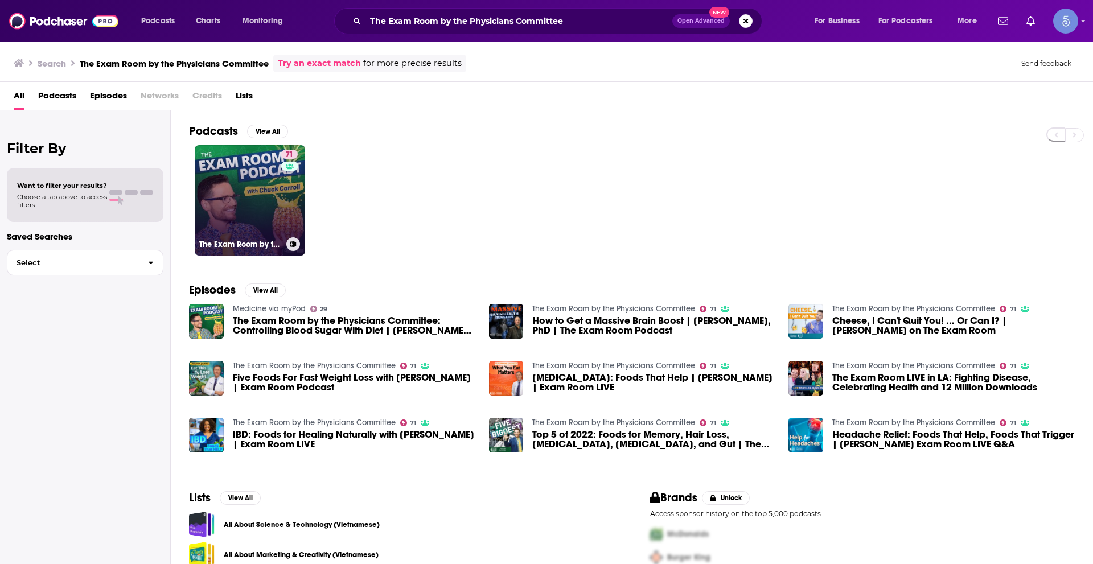
click at [252, 182] on link "71 The Exam Room by the Physicians Committee" at bounding box center [250, 200] width 110 height 110
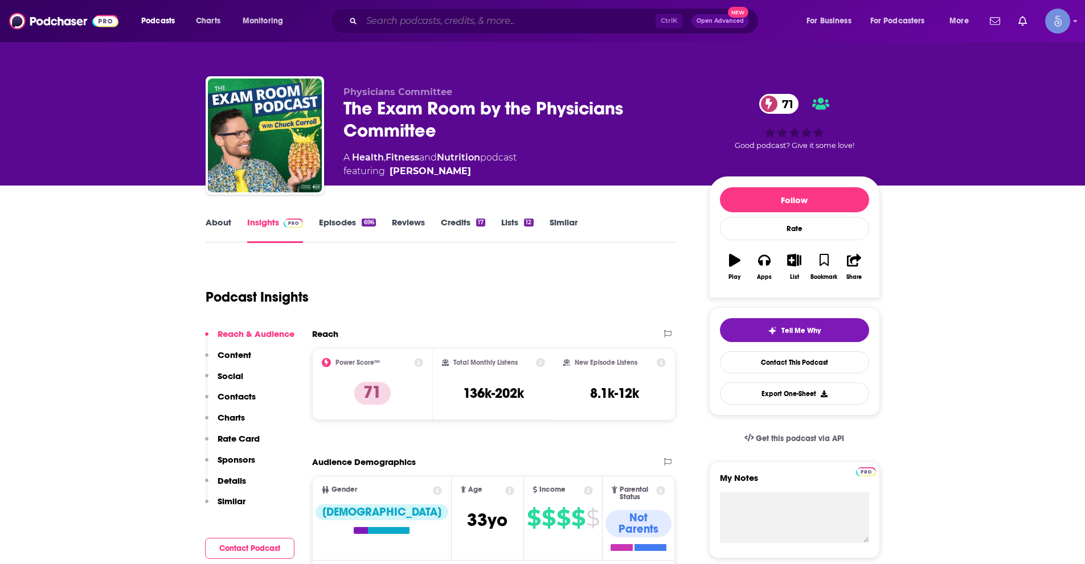
click at [484, 22] on input "Search podcasts, credits, & more..." at bounding box center [509, 21] width 294 height 18
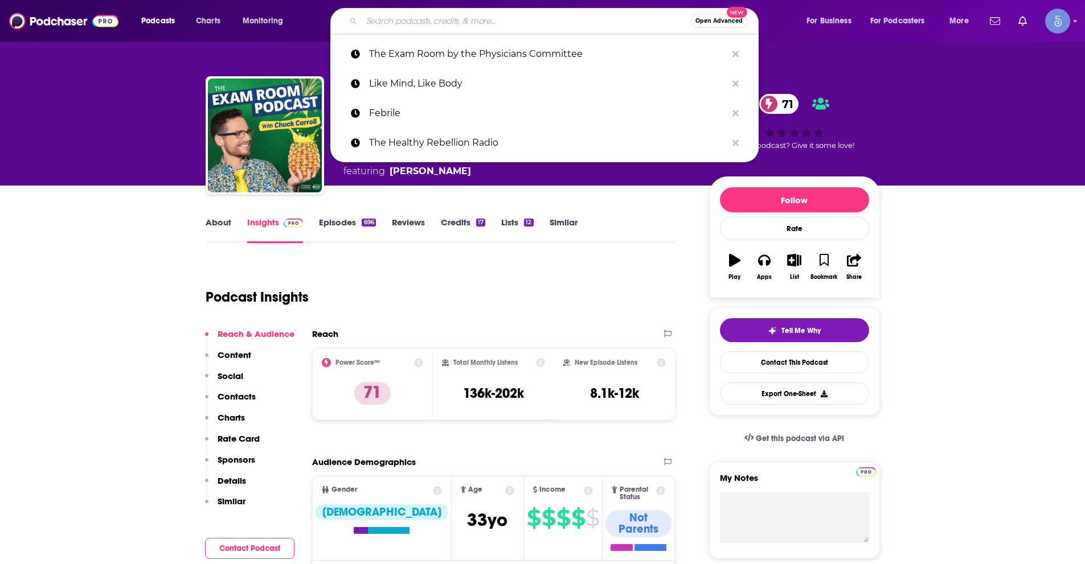
paste input "Neurology® Podcast"
type input "Neurology® Podcast"
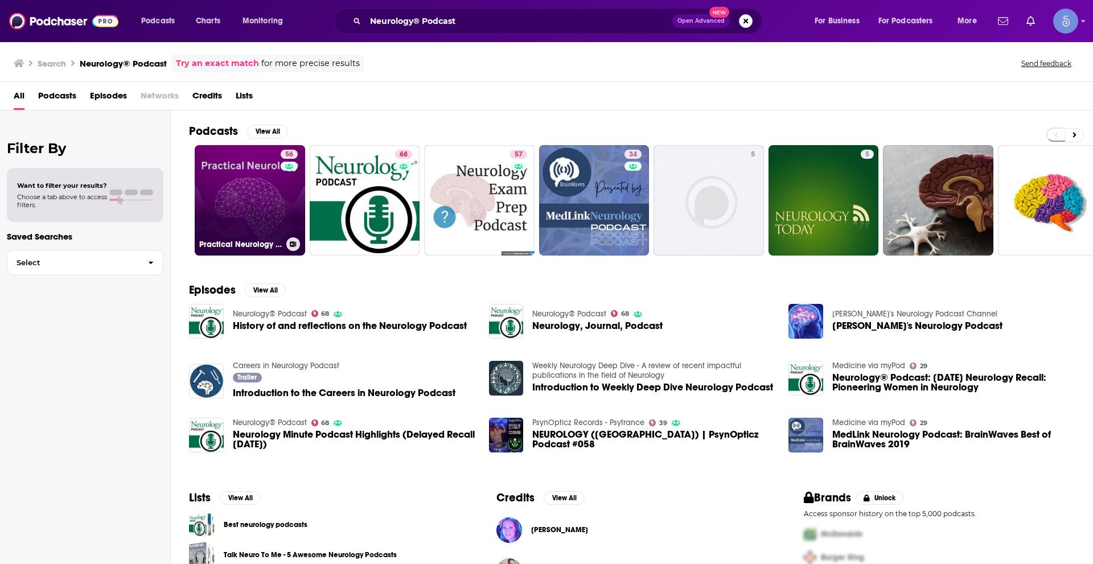
click at [249, 171] on link "56 Practical Neurology Podcast" at bounding box center [250, 200] width 110 height 110
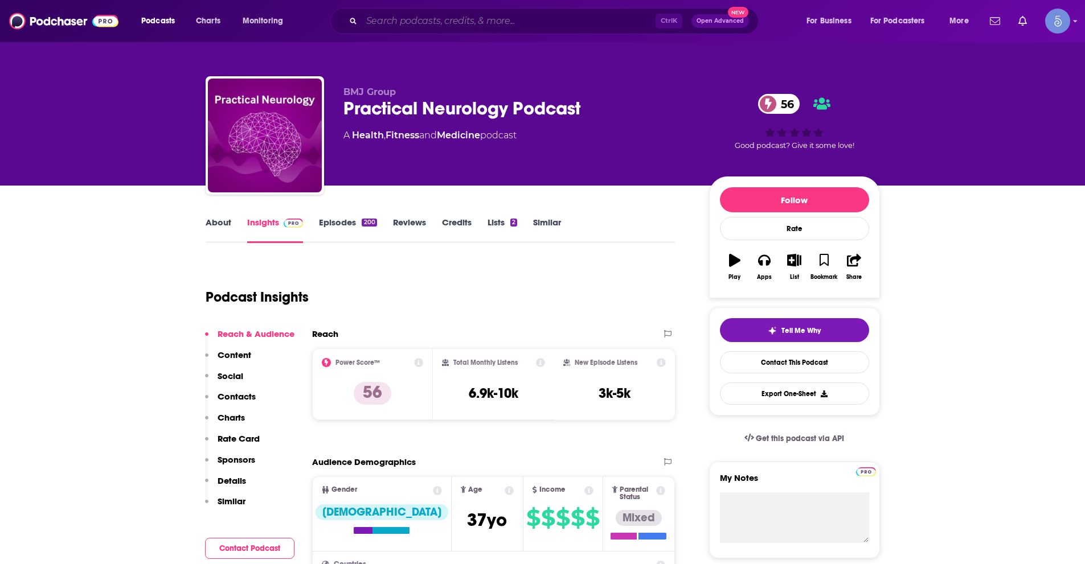
click at [495, 22] on input "Search podcasts, credits, & more..." at bounding box center [509, 21] width 294 height 18
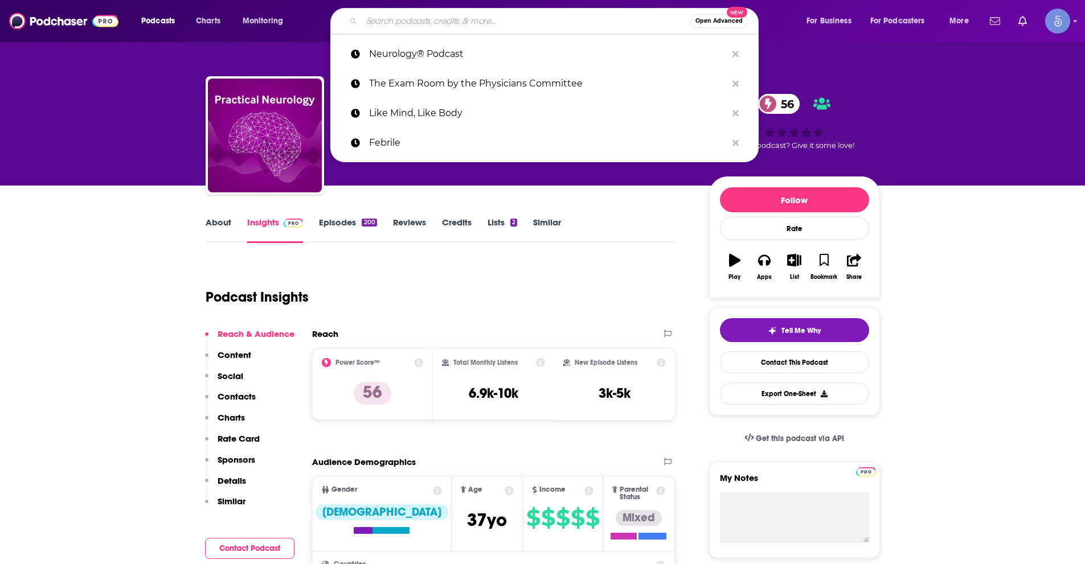
paste input "Neurology Minute"
type input "Neurology Minute"
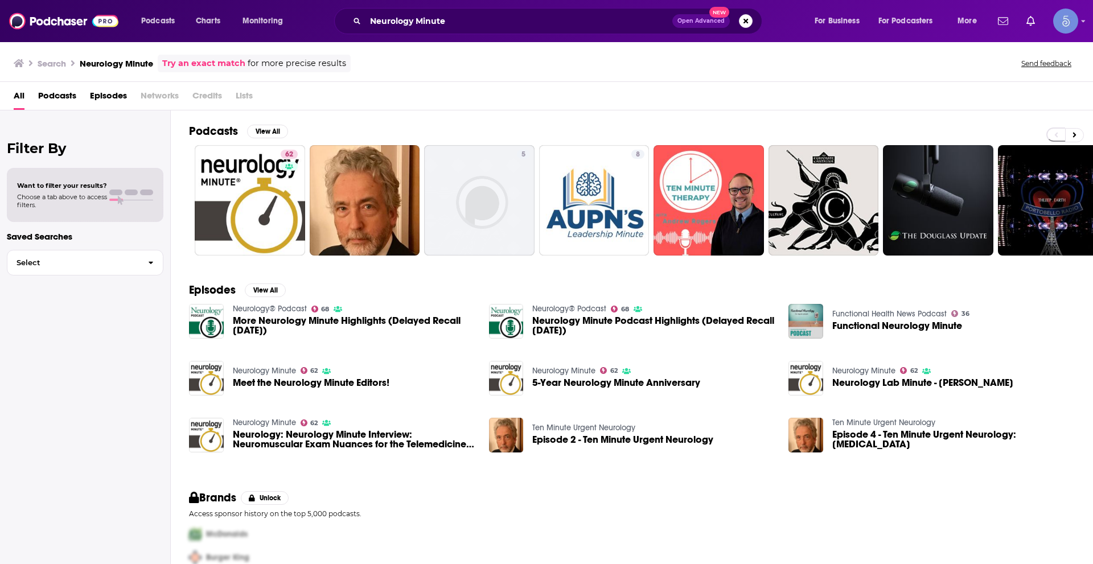
click at [189, 200] on div "62 5 8 + 9" at bounding box center [641, 200] width 904 height 110
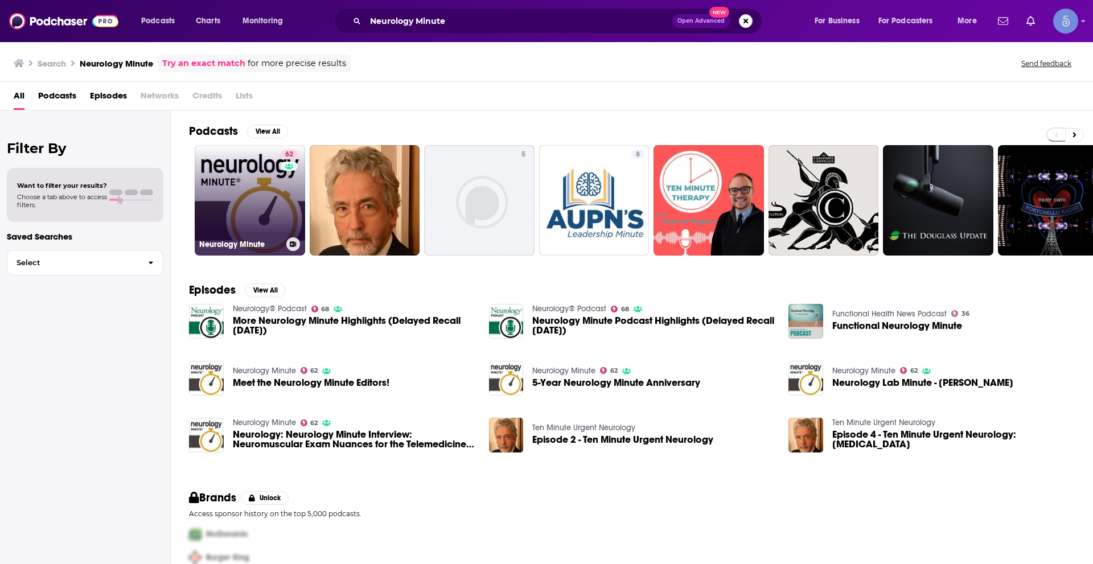
click at [221, 205] on link "62 Neurology Minute" at bounding box center [250, 200] width 110 height 110
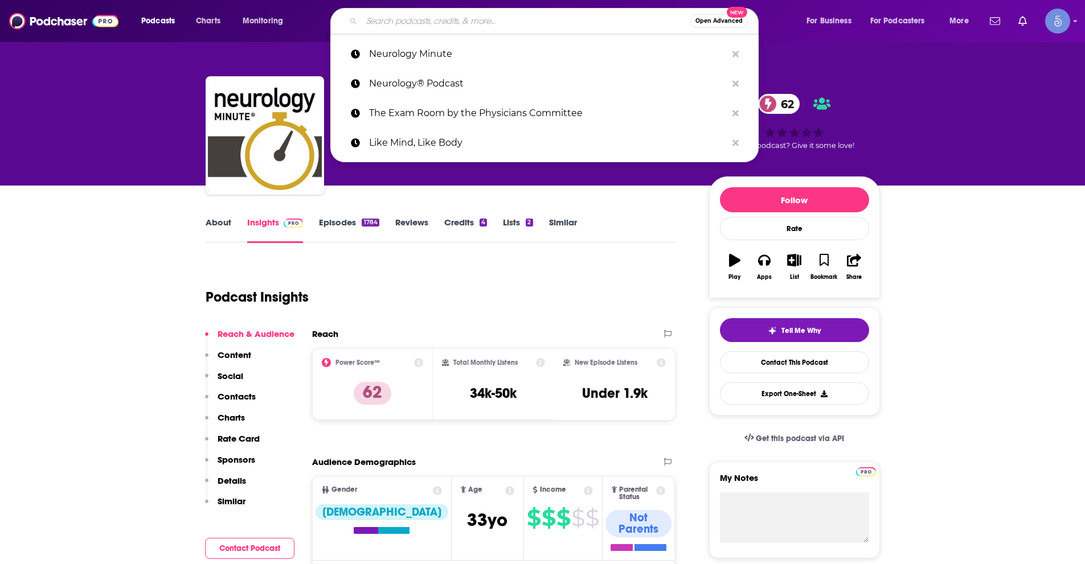
click at [429, 22] on input "Search podcasts, credits, & more..." at bounding box center [526, 21] width 329 height 18
paste input "The Clinical Problem Solvers"
type input "The Clinical Problem Solvers"
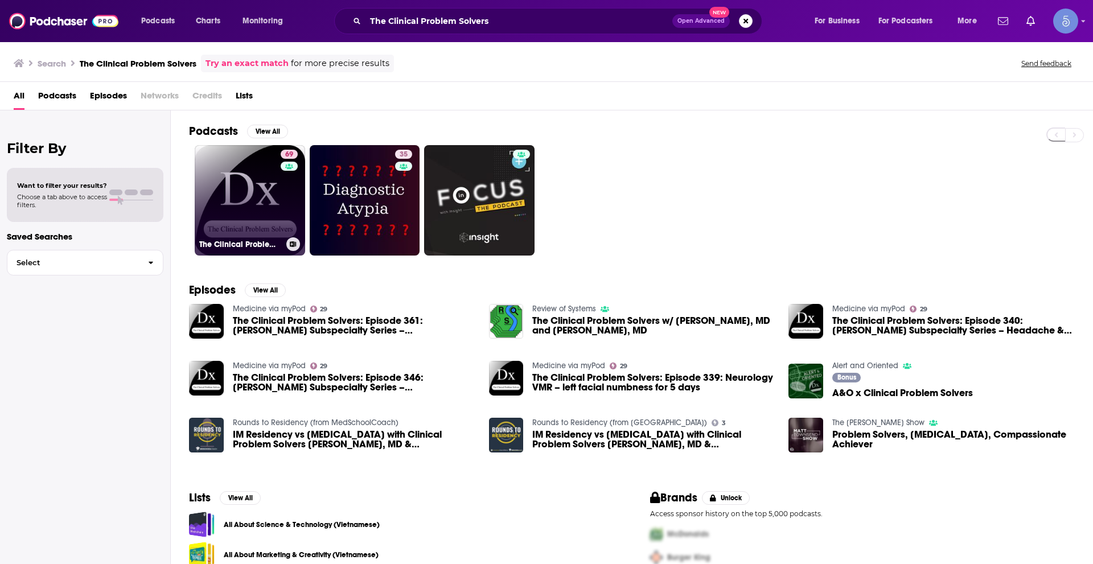
click at [281, 179] on div "69" at bounding box center [291, 194] width 20 height 88
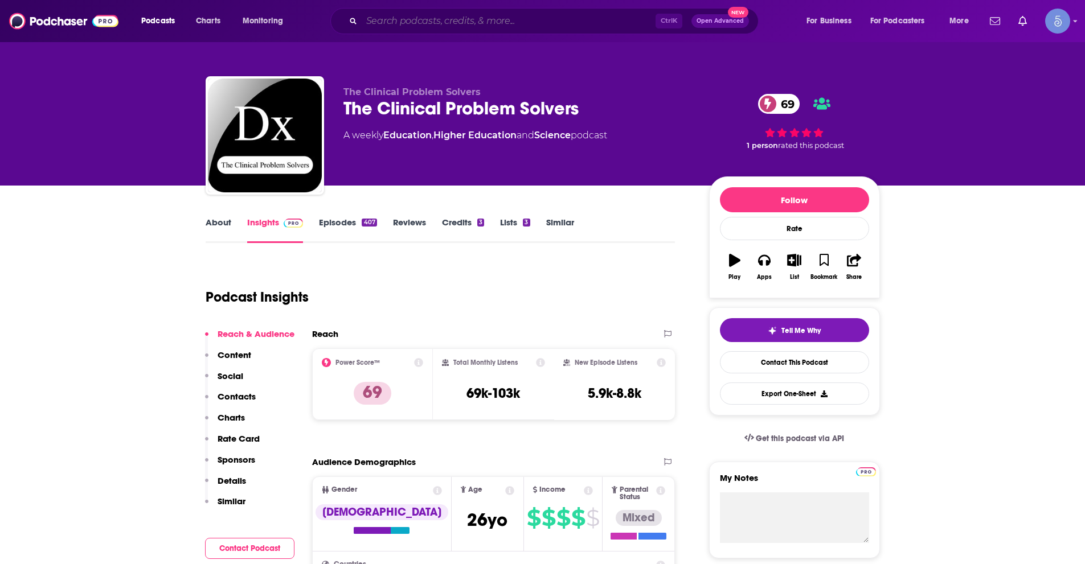
click at [486, 22] on input "Search podcasts, credits, & more..." at bounding box center [509, 21] width 294 height 18
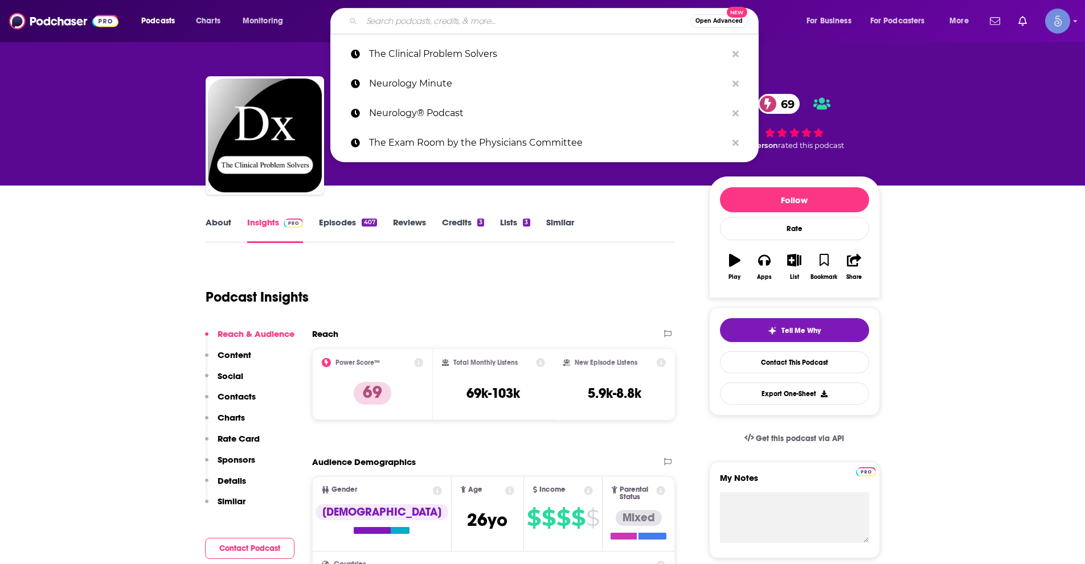
paste input "Health Matters"
type input "Health Matters"
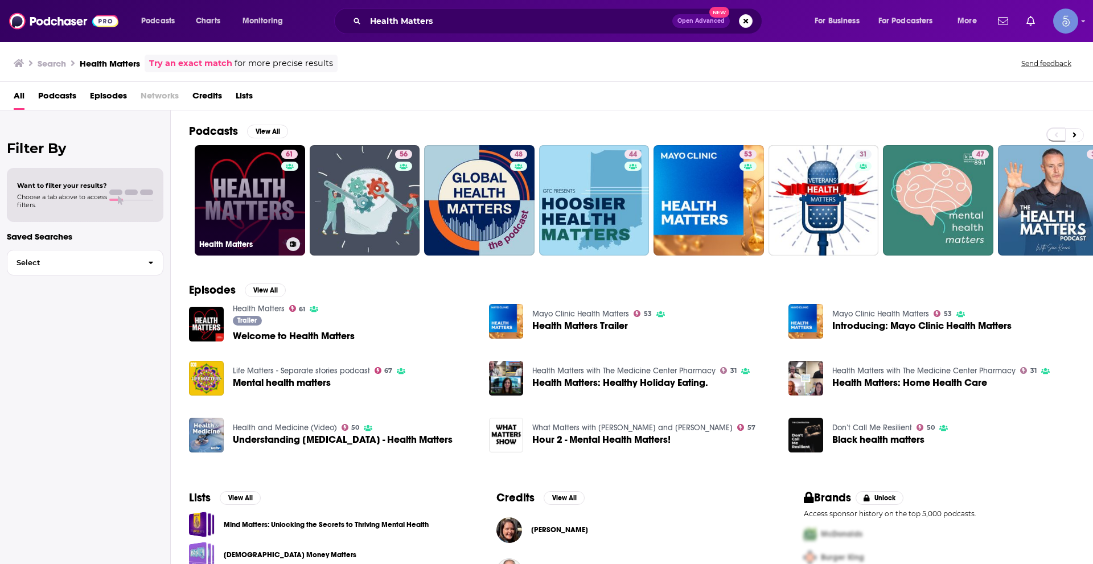
click at [255, 196] on link "61 Health Matters" at bounding box center [250, 200] width 110 height 110
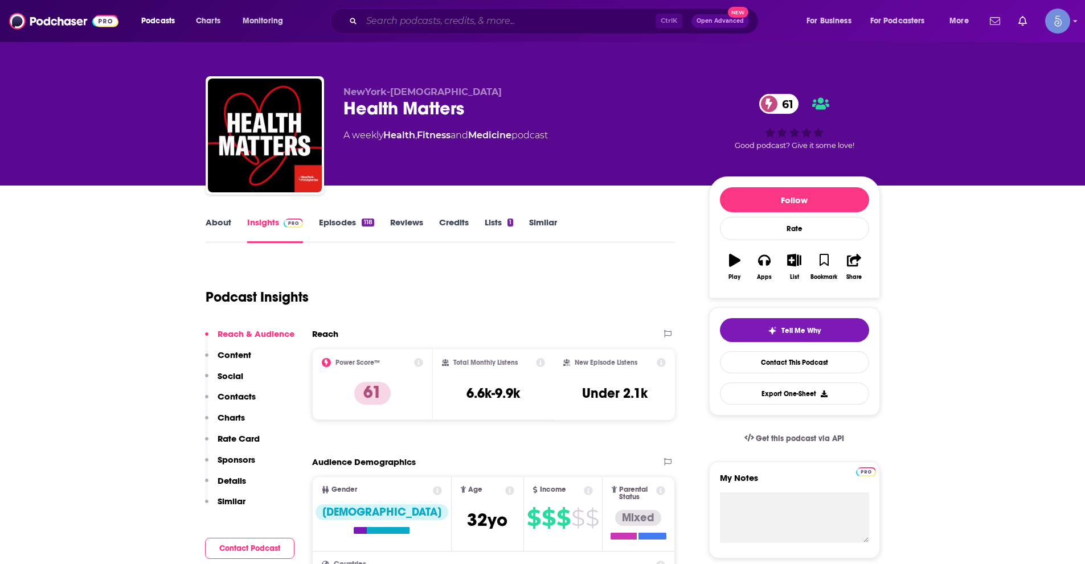
click at [461, 18] on input "Search podcasts, credits, & more..." at bounding box center [509, 21] width 294 height 18
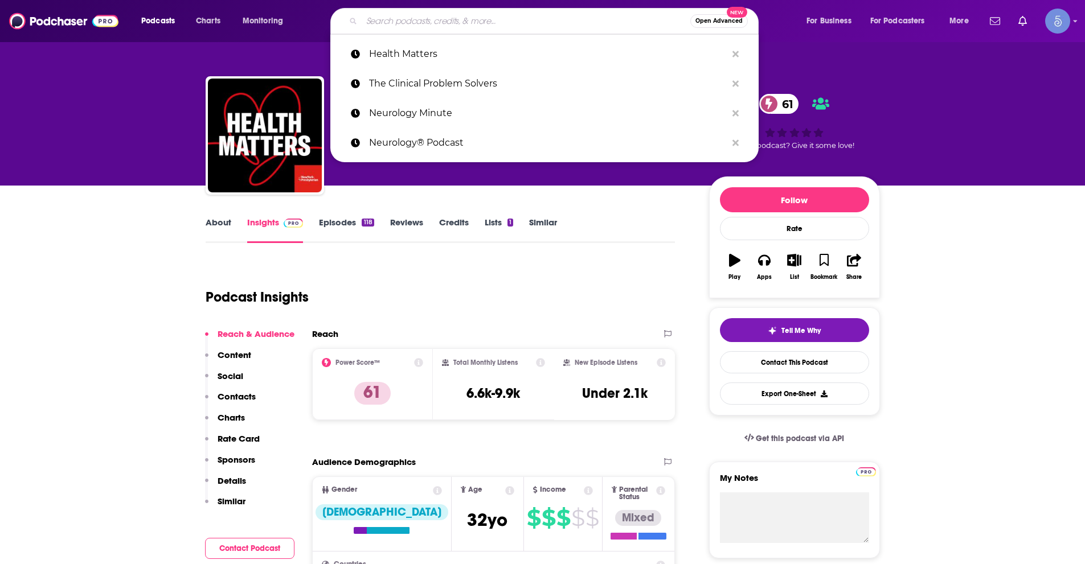
paste input "The Neuro Experience"
type input "The Neuro Experience"
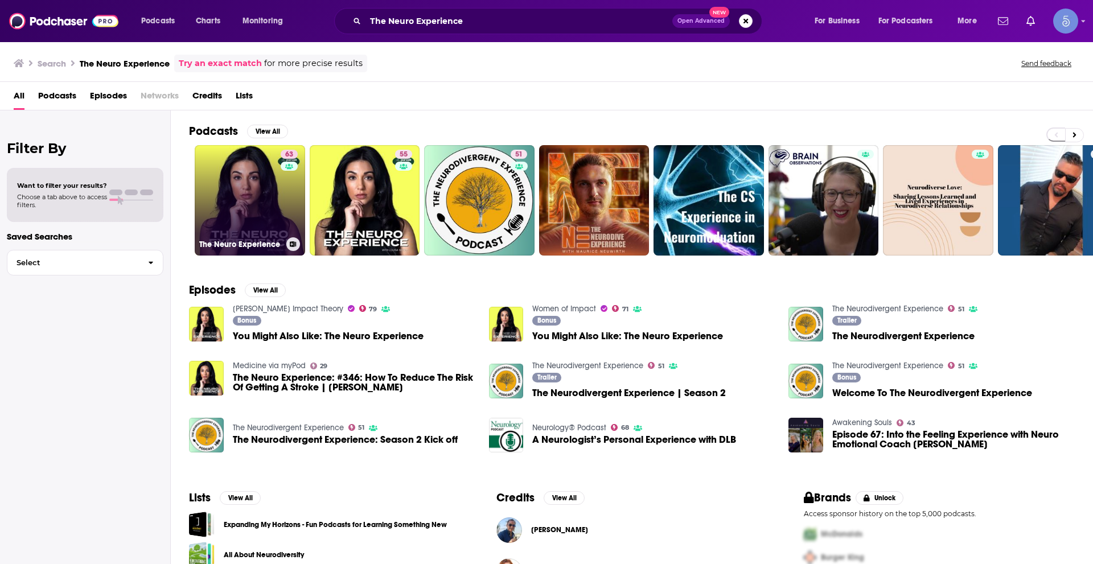
click at [265, 197] on link "63 The Neuro Experience" at bounding box center [250, 200] width 110 height 110
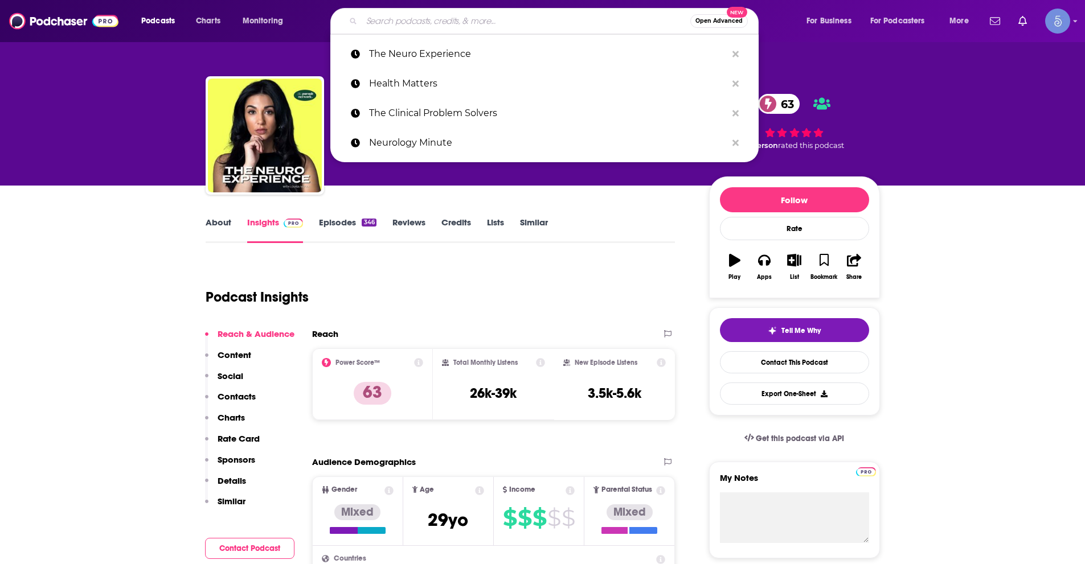
click at [471, 20] on input "Search podcasts, credits, & more..." at bounding box center [526, 21] width 329 height 18
paste input "Heads Up"
type input "Heads Up"
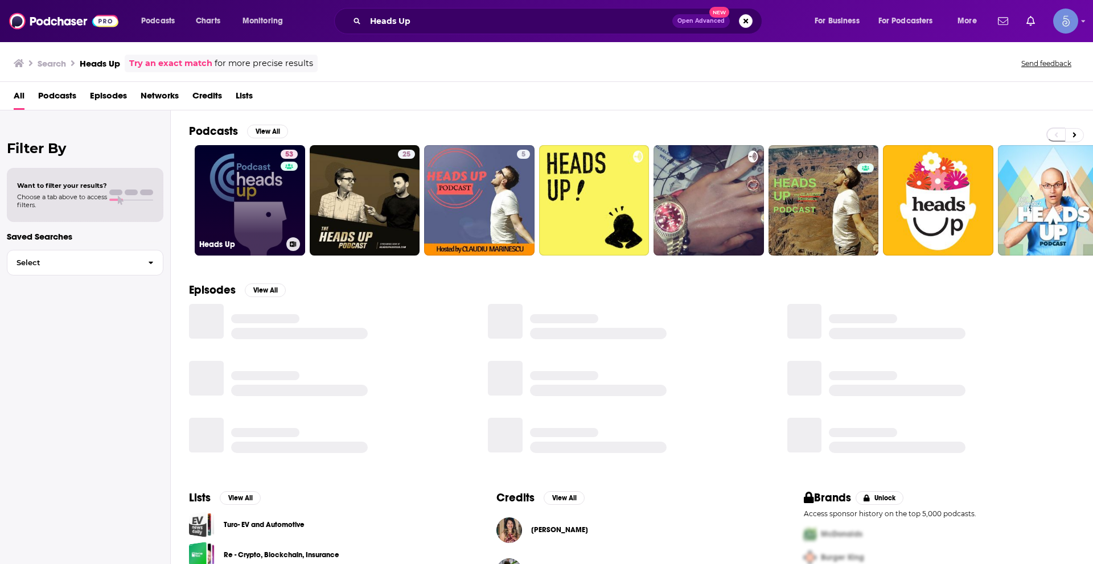
click at [292, 194] on div "53" at bounding box center [291, 194] width 20 height 88
